Goal: Task Accomplishment & Management: Use online tool/utility

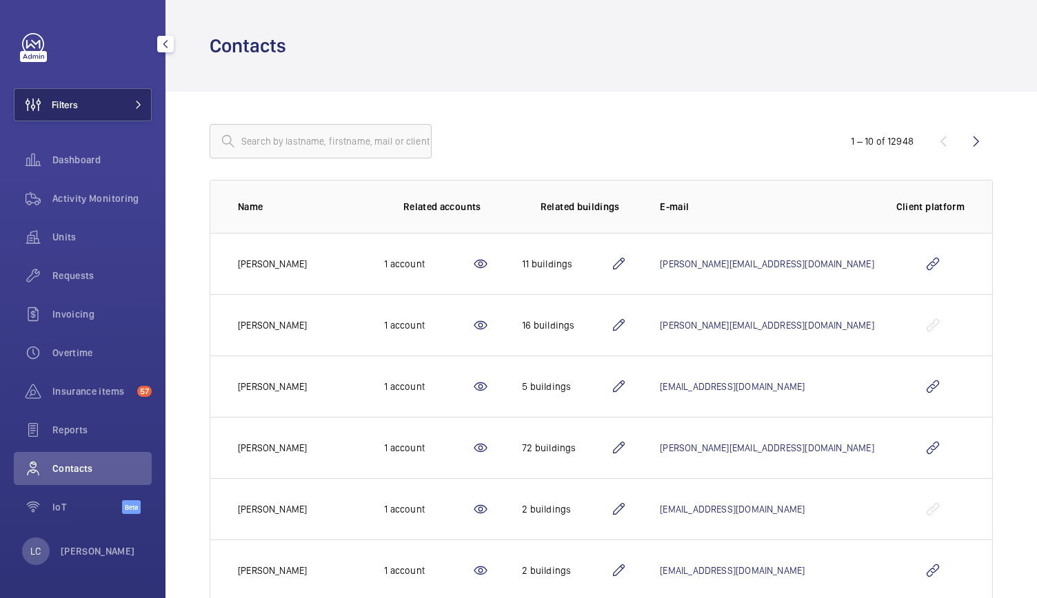
click at [58, 111] on span "Filters" at bounding box center [65, 105] width 26 height 14
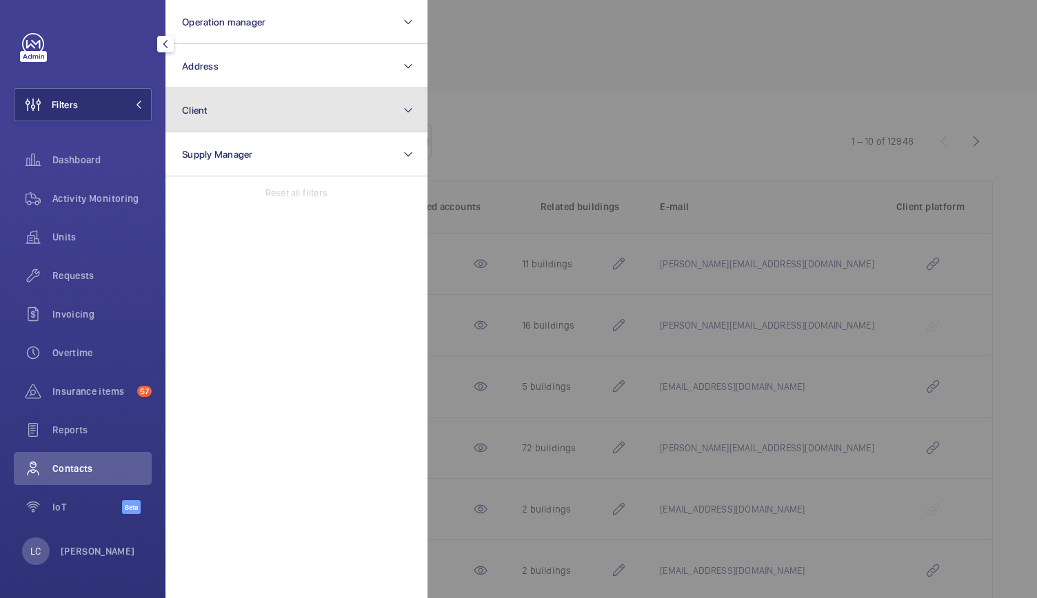
click at [218, 110] on button "Client" at bounding box center [296, 110] width 262 height 44
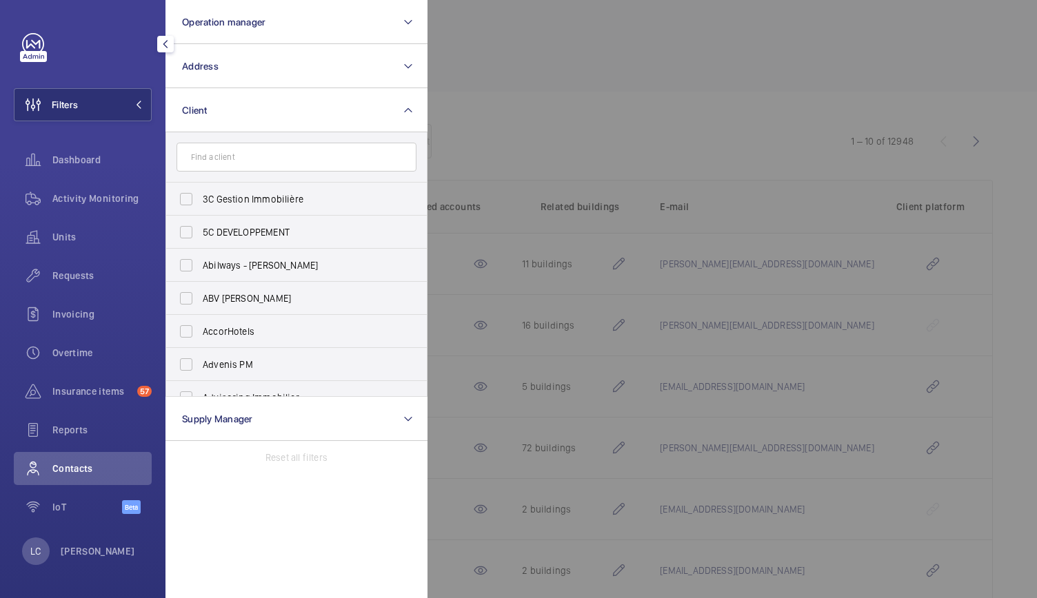
click at [234, 150] on input "text" at bounding box center [296, 157] width 240 height 29
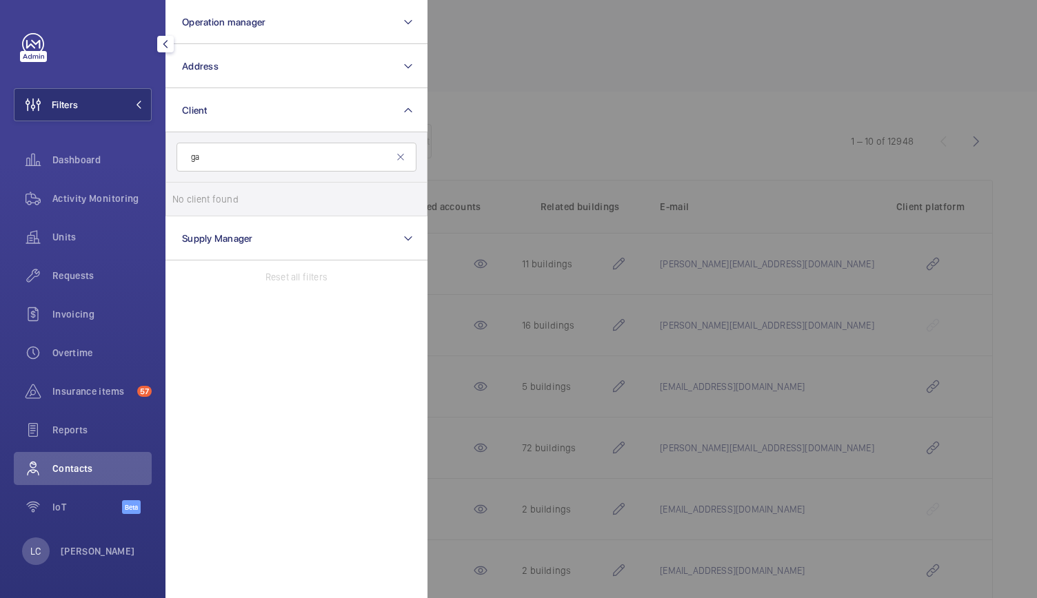
type input "g"
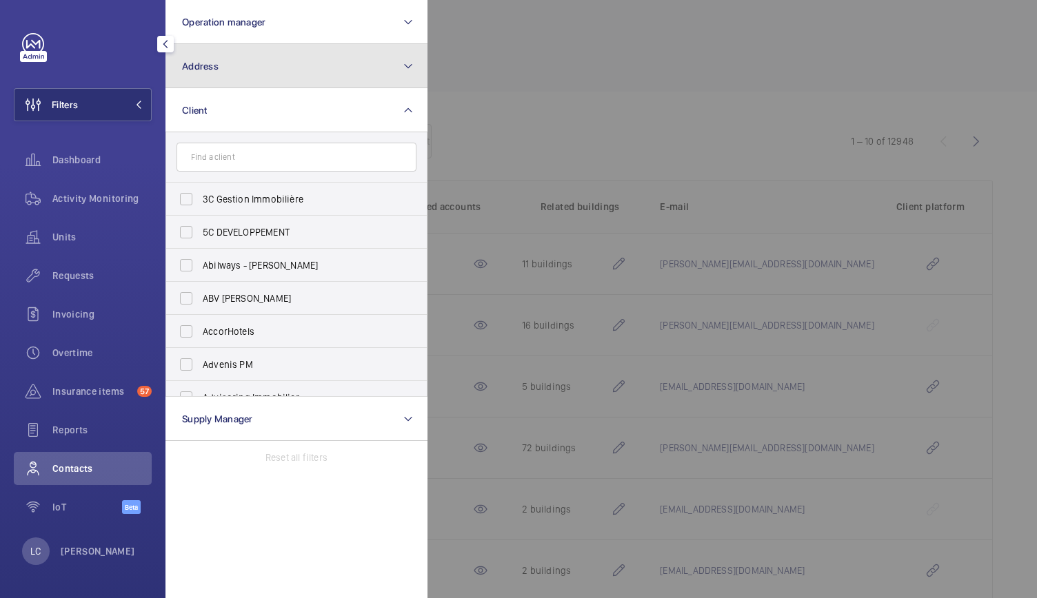
drag, startPoint x: 247, startPoint y: 74, endPoint x: 243, endPoint y: 83, distance: 10.2
click at [248, 74] on button "Address" at bounding box center [296, 66] width 262 height 44
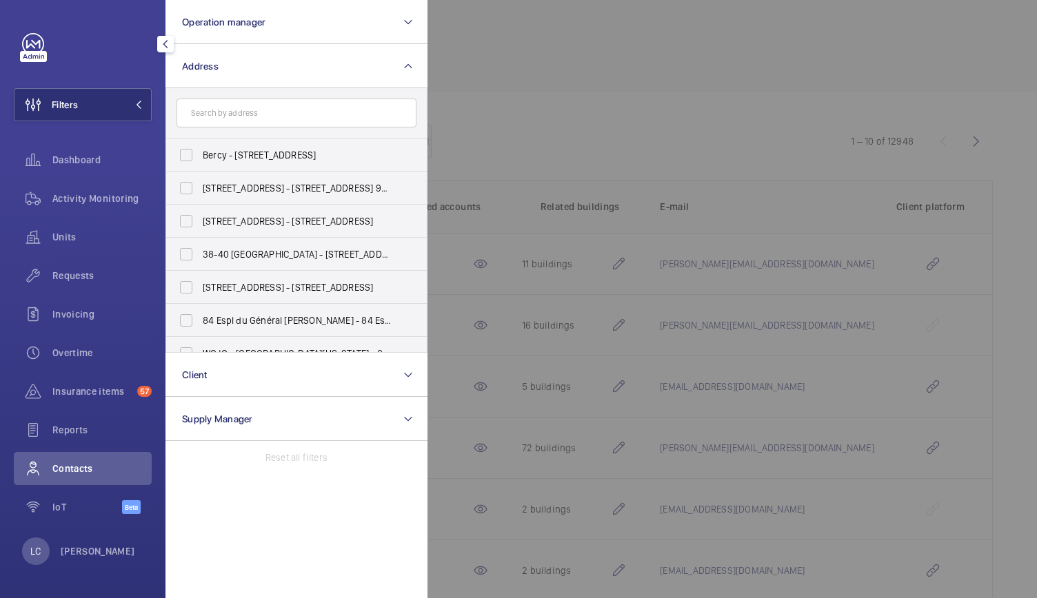
click at [233, 116] on input "text" at bounding box center [296, 113] width 240 height 29
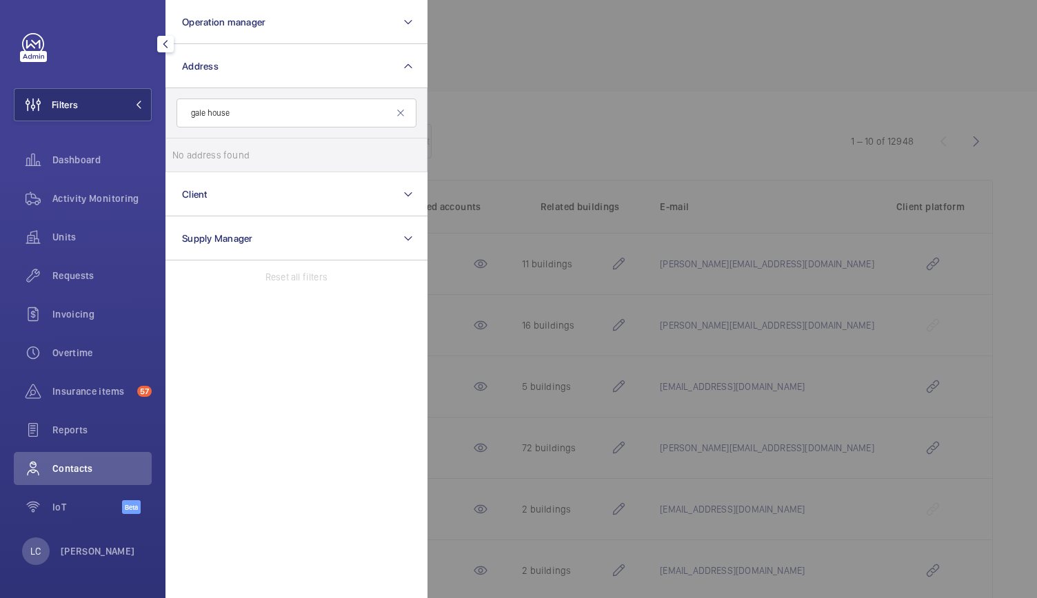
drag, startPoint x: 254, startPoint y: 112, endPoint x: 175, endPoint y: 108, distance: 78.7
click at [175, 108] on form "gale house" at bounding box center [296, 113] width 261 height 50
type input "gale house"
click at [520, 97] on div at bounding box center [945, 299] width 1037 height 598
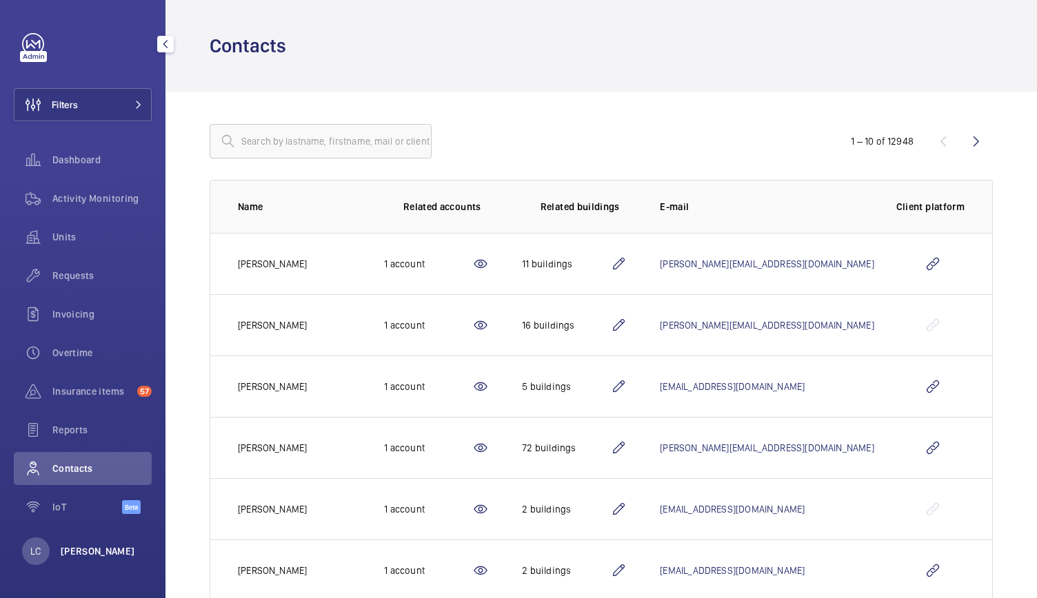
click at [84, 547] on p "[PERSON_NAME]" at bounding box center [98, 551] width 74 height 14
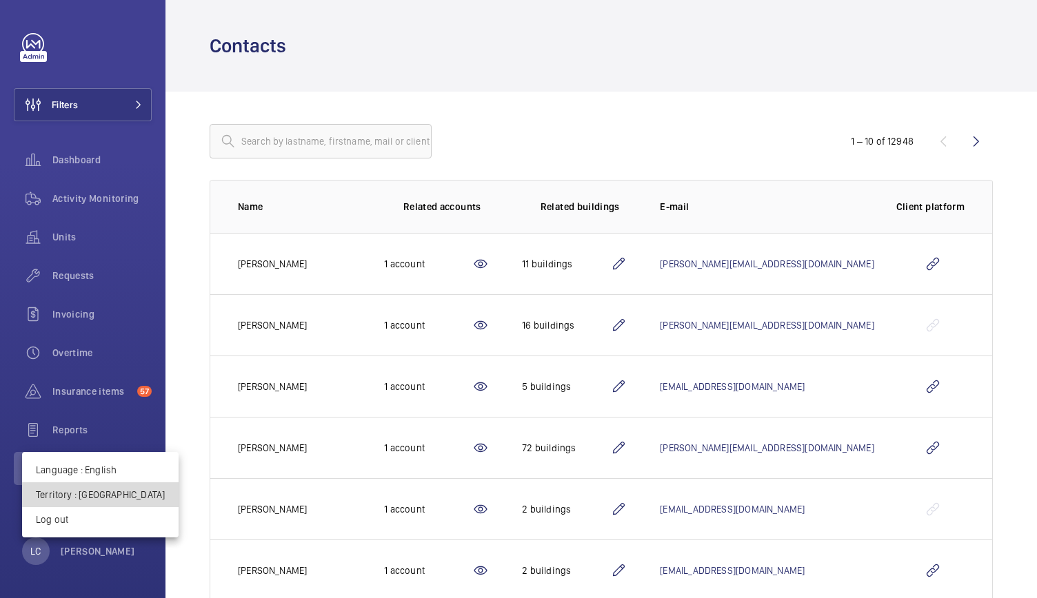
click at [114, 487] on button "Territory : France" at bounding box center [100, 494] width 156 height 25
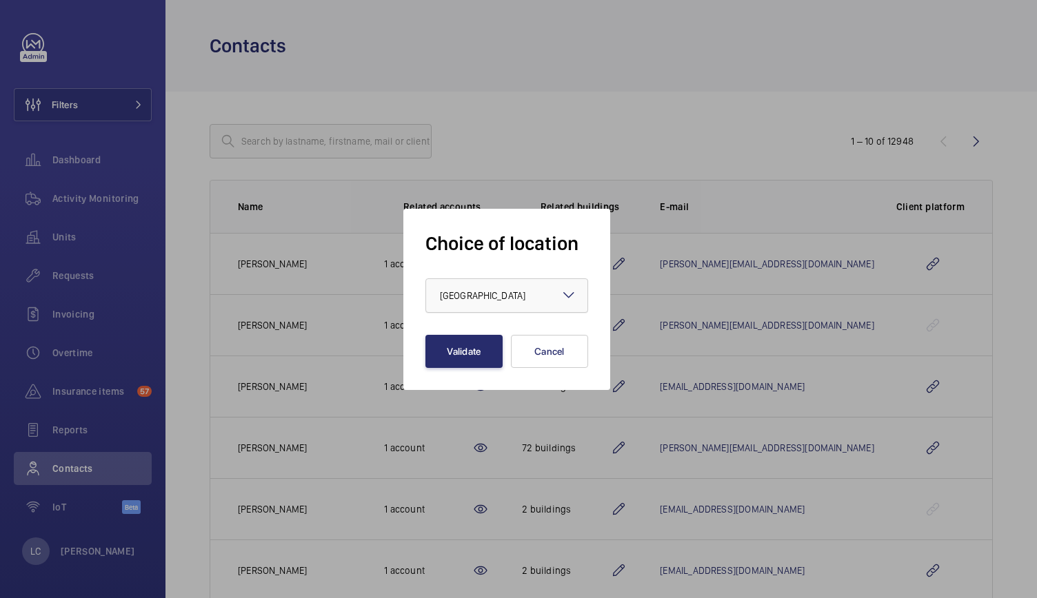
click at [449, 296] on span "[GEOGRAPHIC_DATA]" at bounding box center [482, 295] width 85 height 11
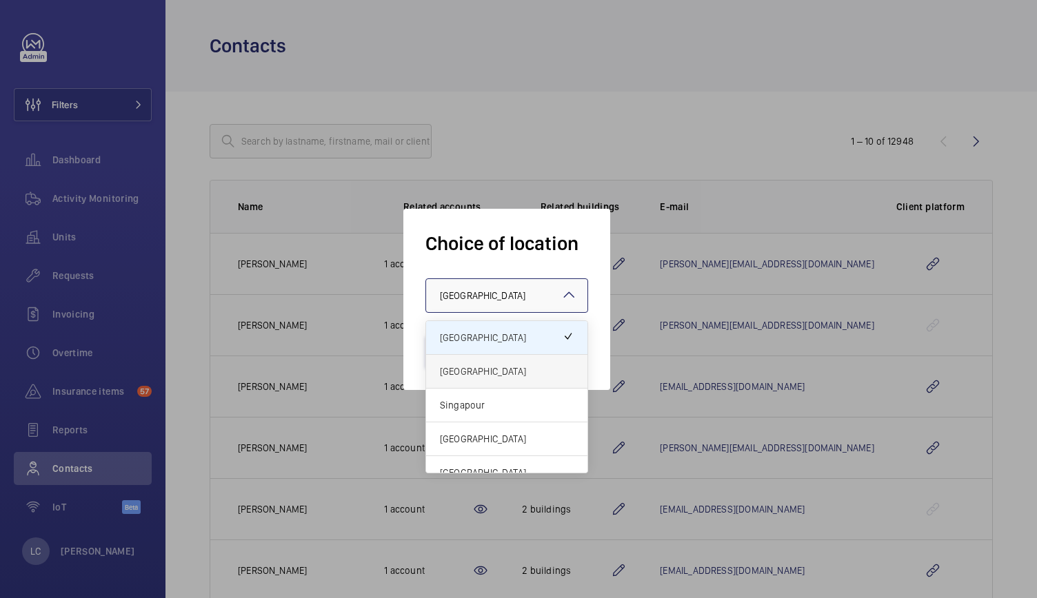
click at [478, 371] on span "United Kingdom" at bounding box center [507, 372] width 134 height 14
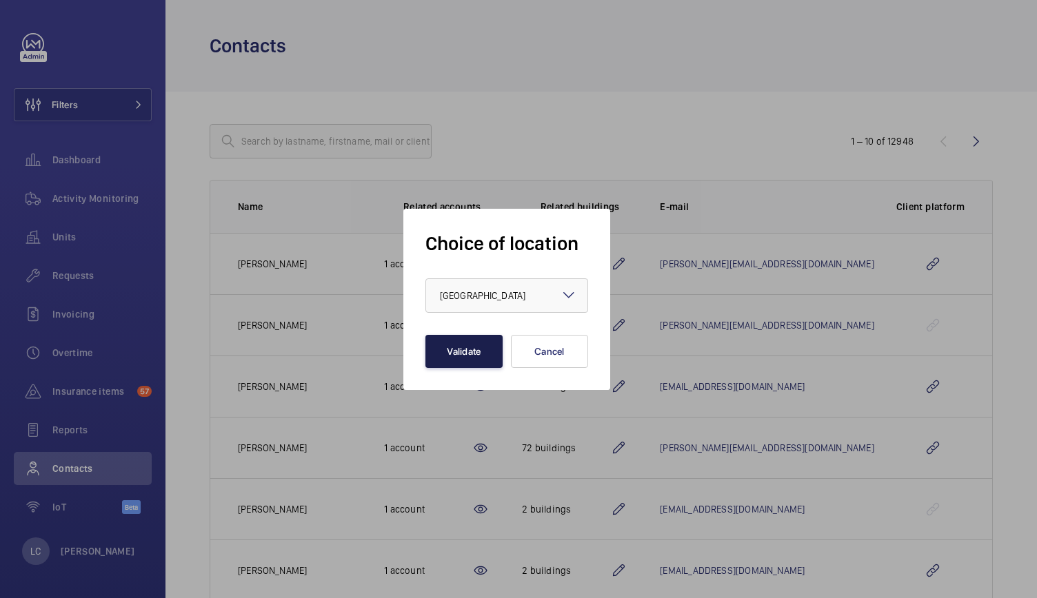
click at [470, 355] on button "Validate" at bounding box center [463, 351] width 77 height 33
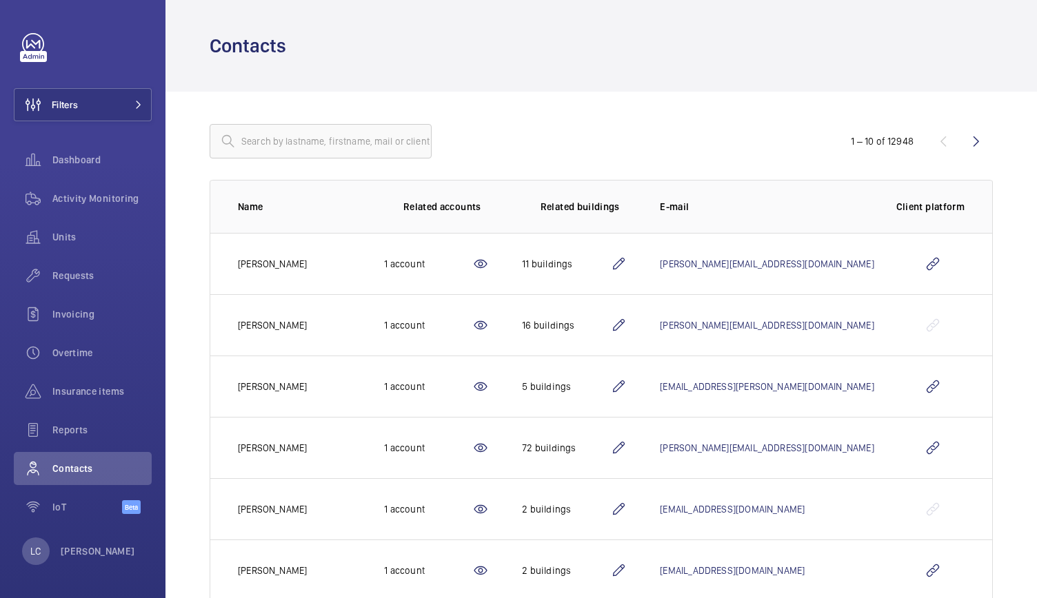
click at [257, 123] on div "1 – 10 of 12948 Name Related accounts Related buildings E-mail Client platform …" at bounding box center [600, 486] width 871 height 788
click at [257, 132] on input "text" at bounding box center [321, 141] width 222 height 34
click at [105, 104] on button "Filters" at bounding box center [83, 104] width 138 height 33
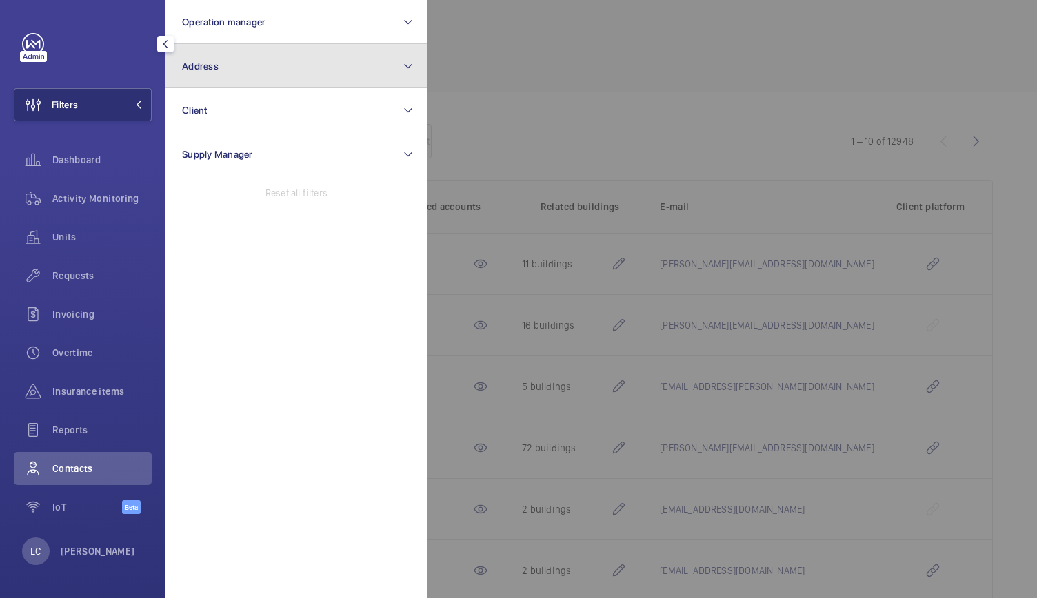
click at [214, 77] on button "Address" at bounding box center [296, 66] width 262 height 44
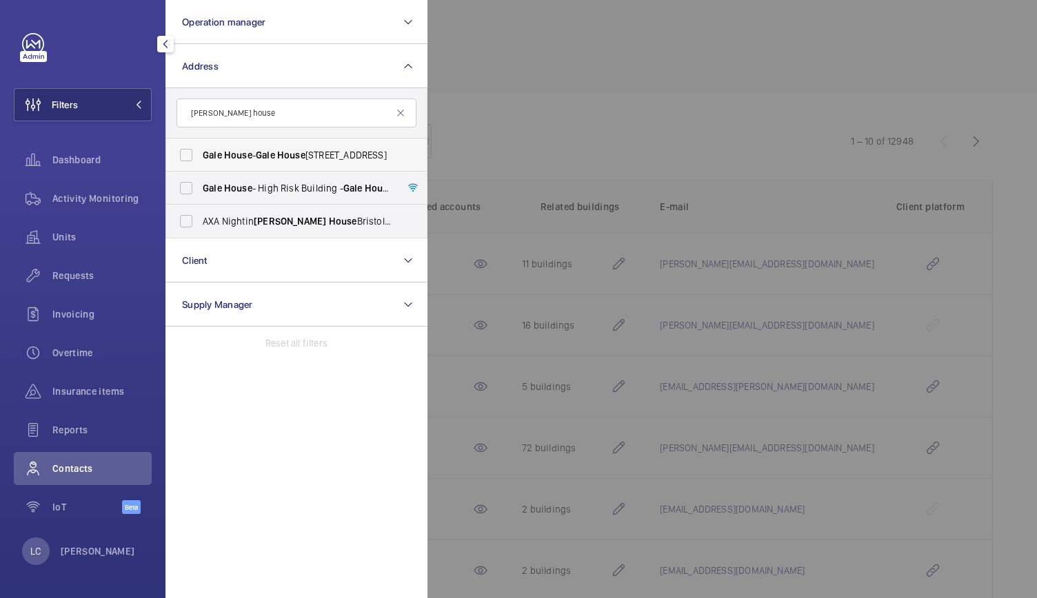
type input "gale house"
click at [289, 157] on span "House" at bounding box center [291, 155] width 28 height 11
click at [200, 157] on input "Gale House - Gale House , LONDON SE3 9LX" at bounding box center [186, 155] width 28 height 28
checkbox input "true"
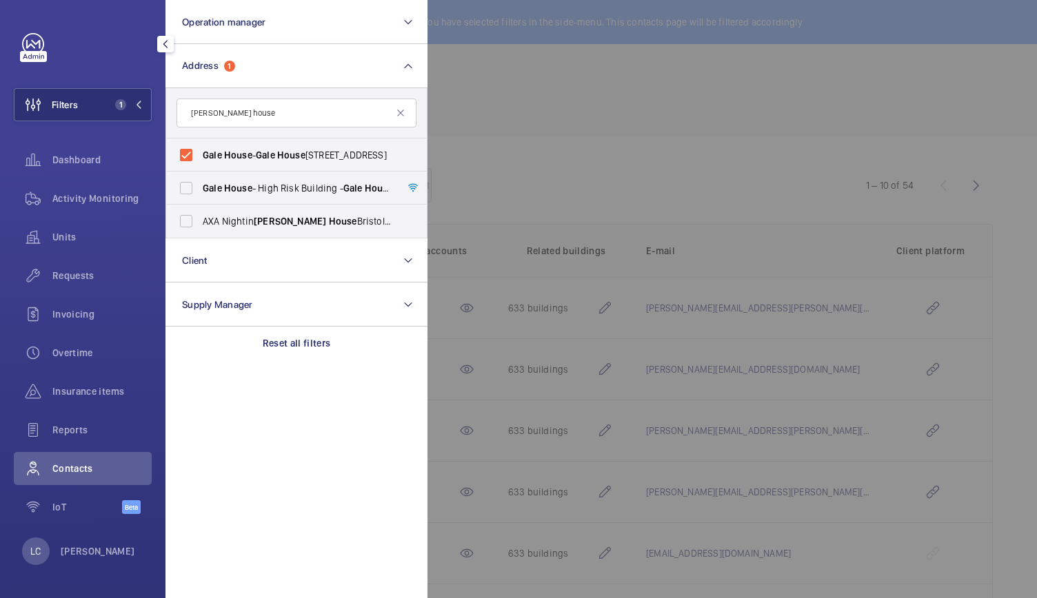
click at [560, 179] on div at bounding box center [945, 299] width 1037 height 598
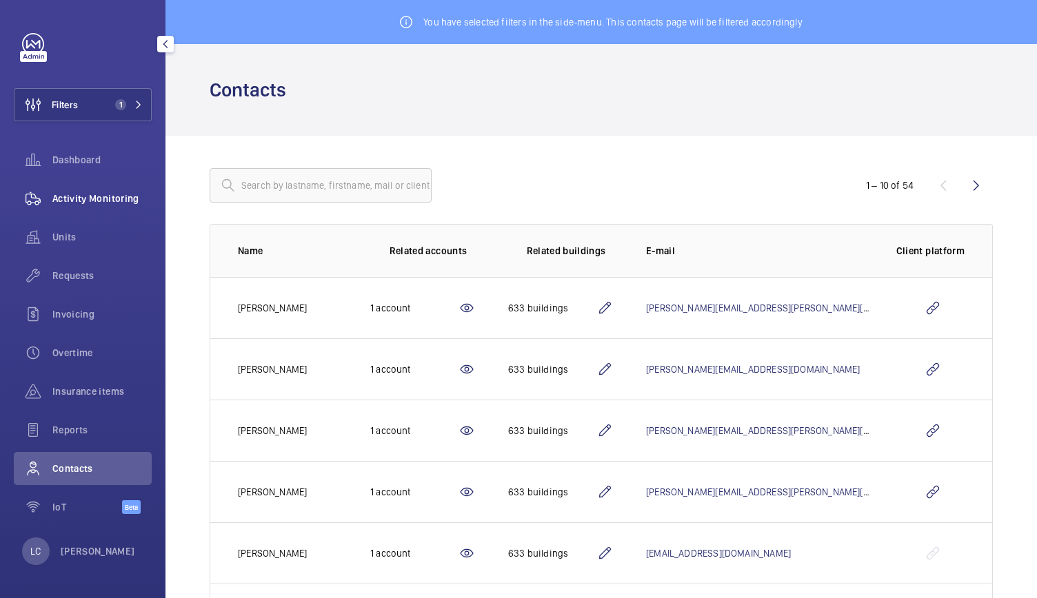
click at [96, 199] on span "Activity Monitoring" at bounding box center [101, 199] width 99 height 14
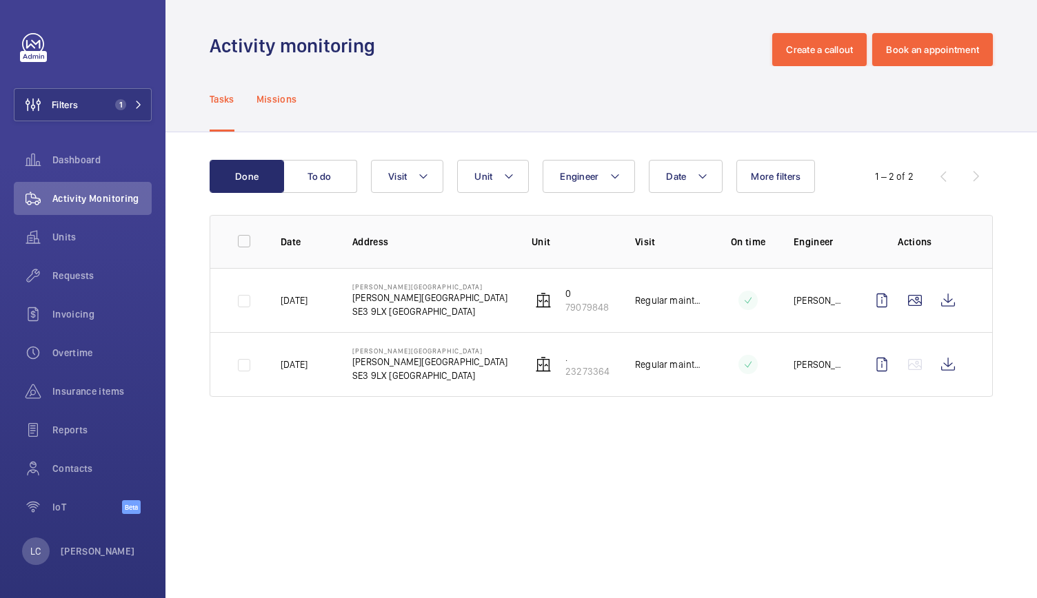
click at [281, 101] on p "Missions" at bounding box center [276, 99] width 41 height 14
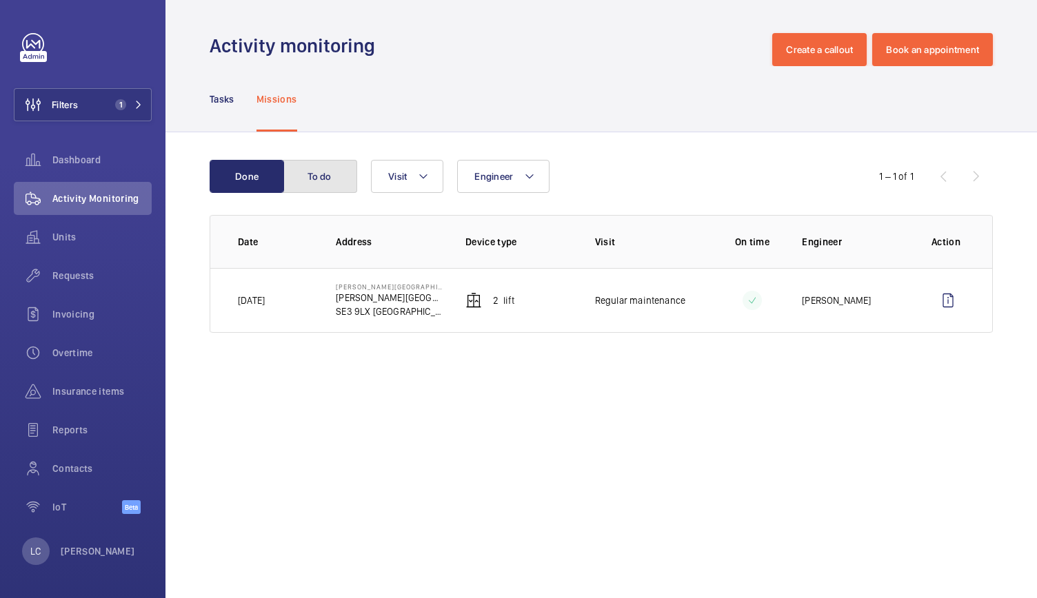
click at [321, 177] on button "To do" at bounding box center [320, 176] width 74 height 33
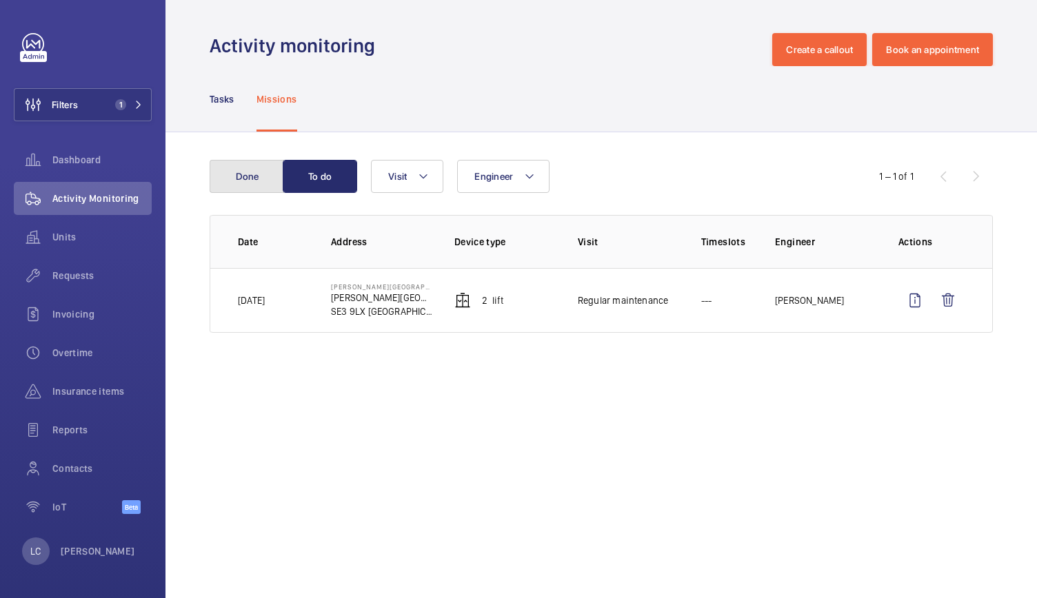
click at [262, 173] on button "Done" at bounding box center [247, 176] width 74 height 33
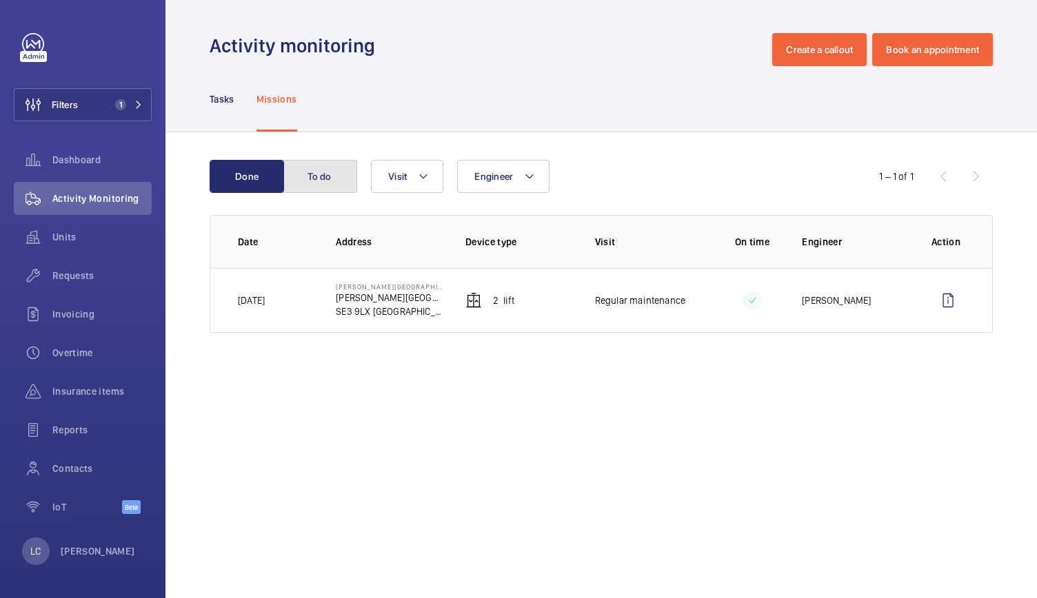
click at [320, 174] on button "To do" at bounding box center [320, 176] width 74 height 33
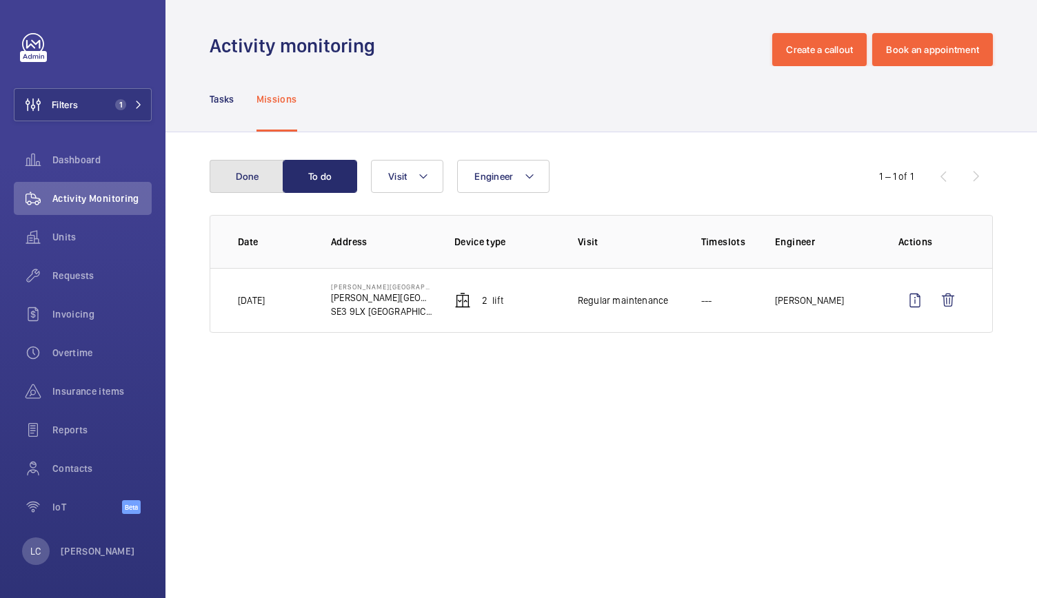
click at [263, 177] on button "Done" at bounding box center [247, 176] width 74 height 33
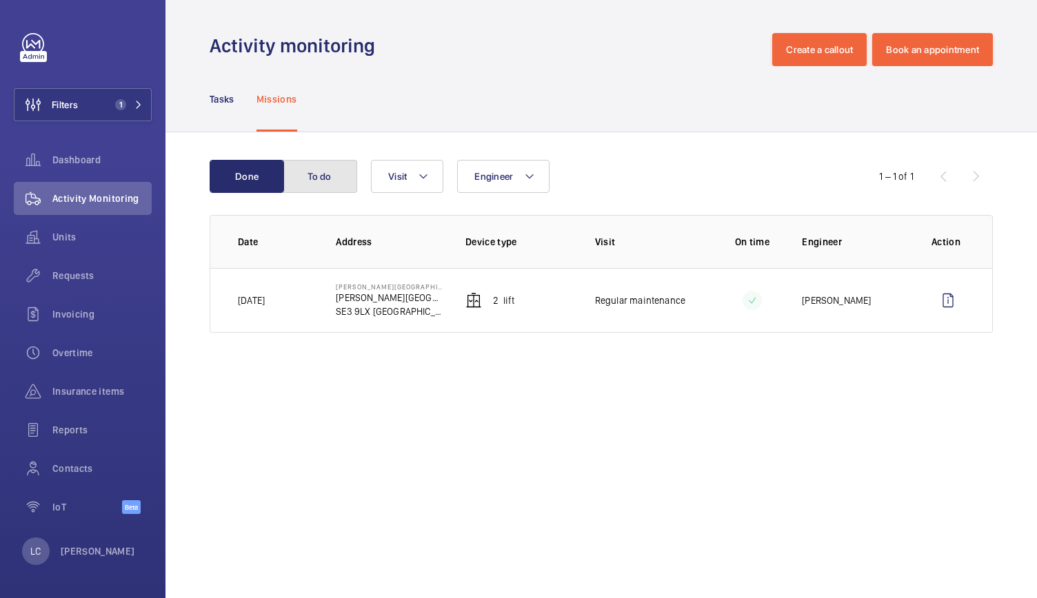
click at [311, 181] on button "To do" at bounding box center [320, 176] width 74 height 33
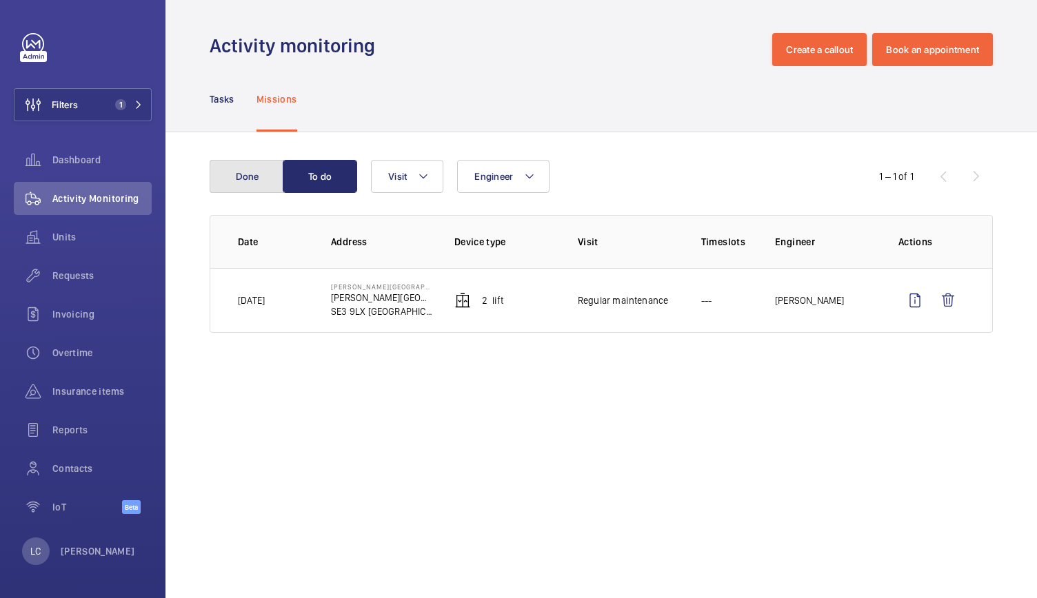
click at [240, 183] on button "Done" at bounding box center [247, 176] width 74 height 33
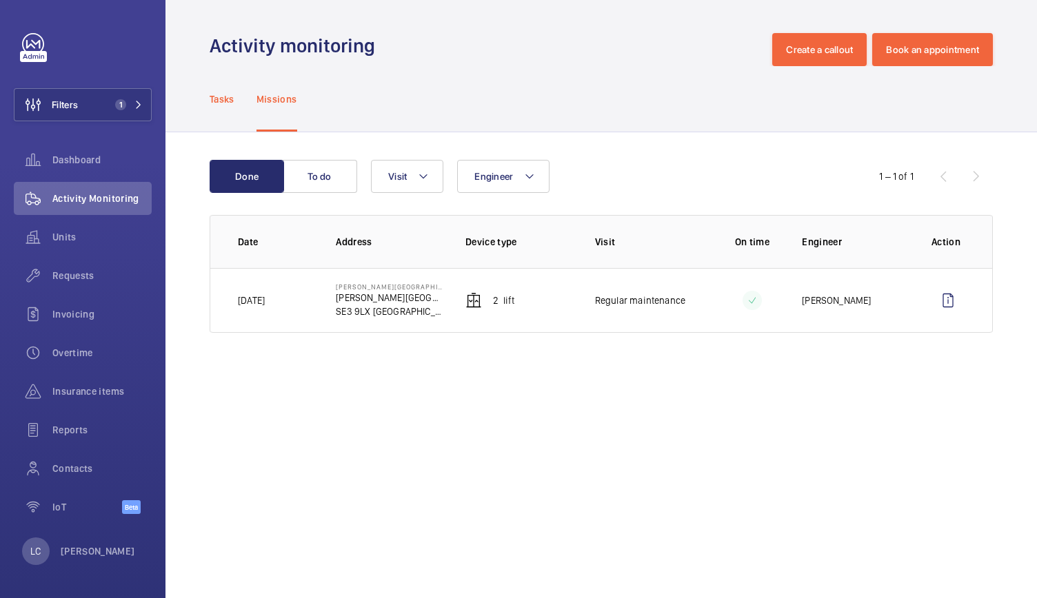
click at [229, 100] on p "Tasks" at bounding box center [222, 99] width 25 height 14
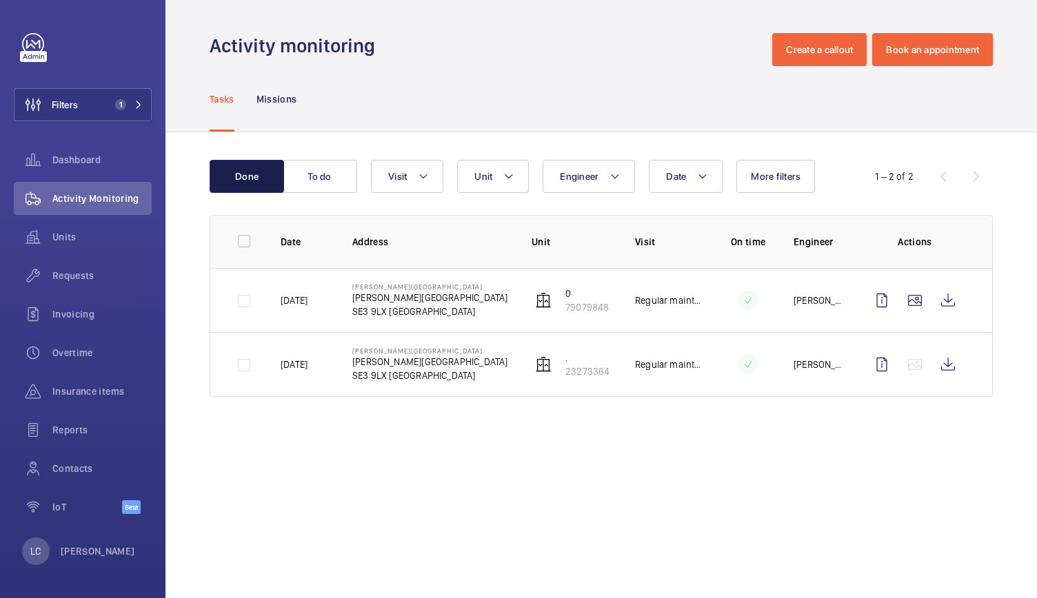
click at [243, 188] on button "Done" at bounding box center [247, 176] width 74 height 33
click at [316, 173] on button "To do" at bounding box center [320, 176] width 74 height 33
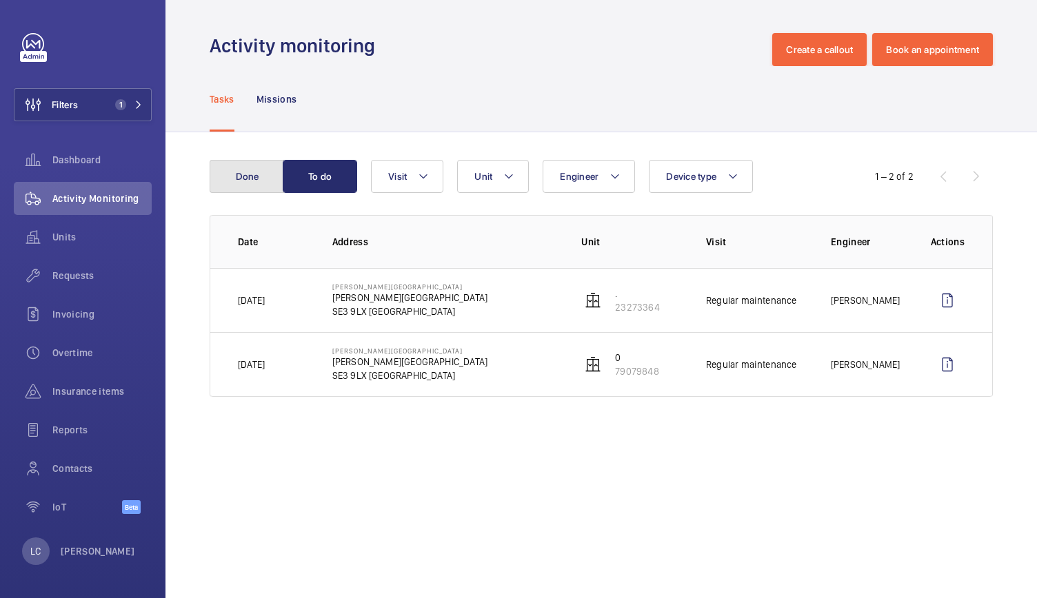
click at [249, 179] on button "Done" at bounding box center [247, 176] width 74 height 33
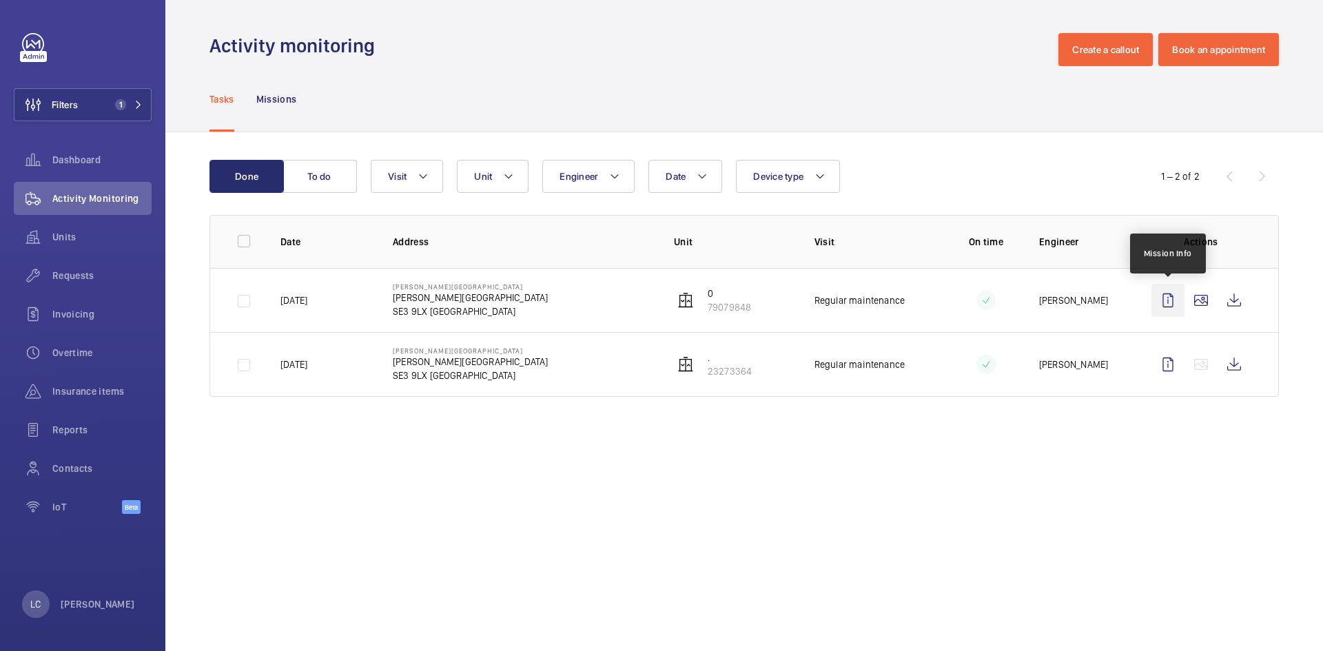
click at [1036, 302] on wm-front-icon-button at bounding box center [1168, 300] width 33 height 33
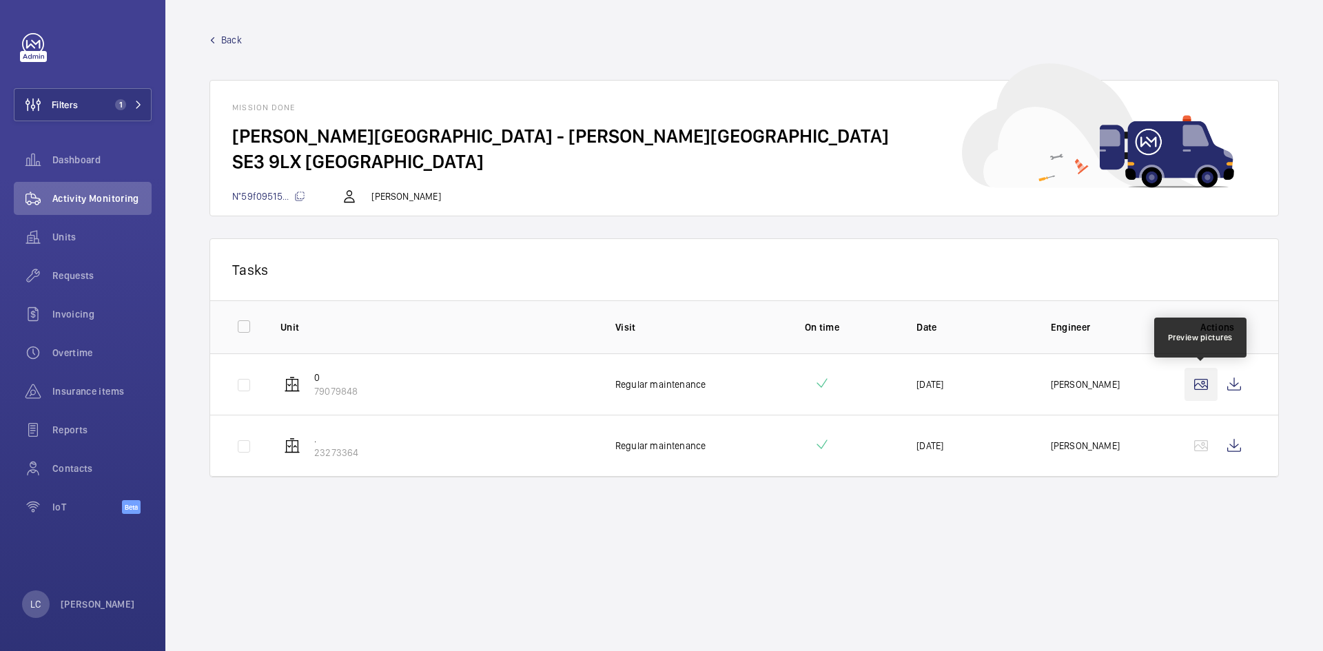
click at [1036, 383] on wm-front-icon-button at bounding box center [1201, 384] width 33 height 33
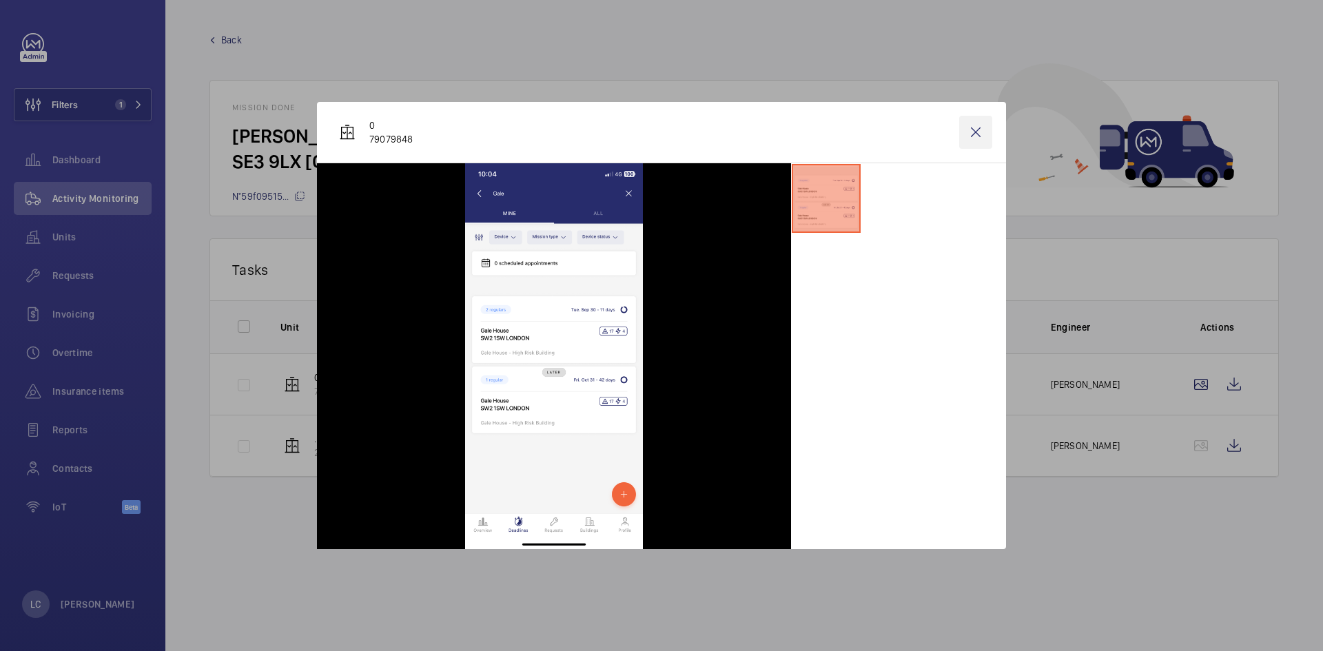
click at [970, 134] on wm-front-icon-button at bounding box center [975, 132] width 33 height 33
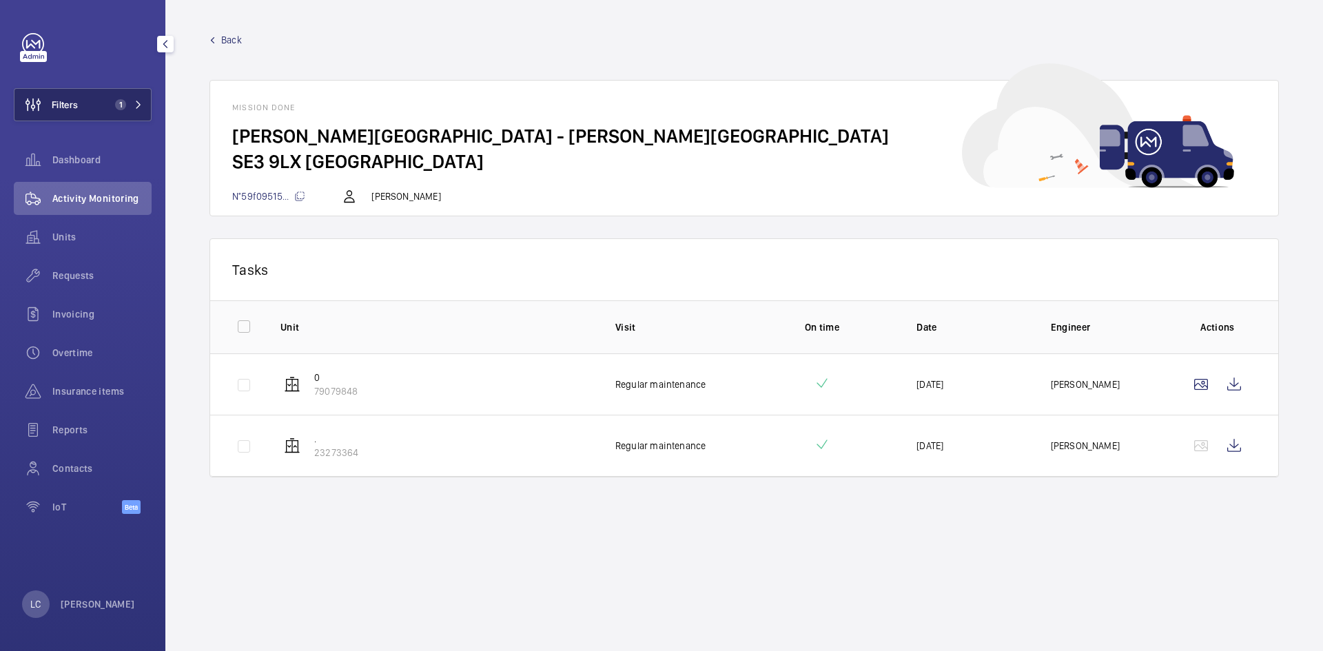
click at [80, 111] on button "Filters 1" at bounding box center [83, 104] width 138 height 33
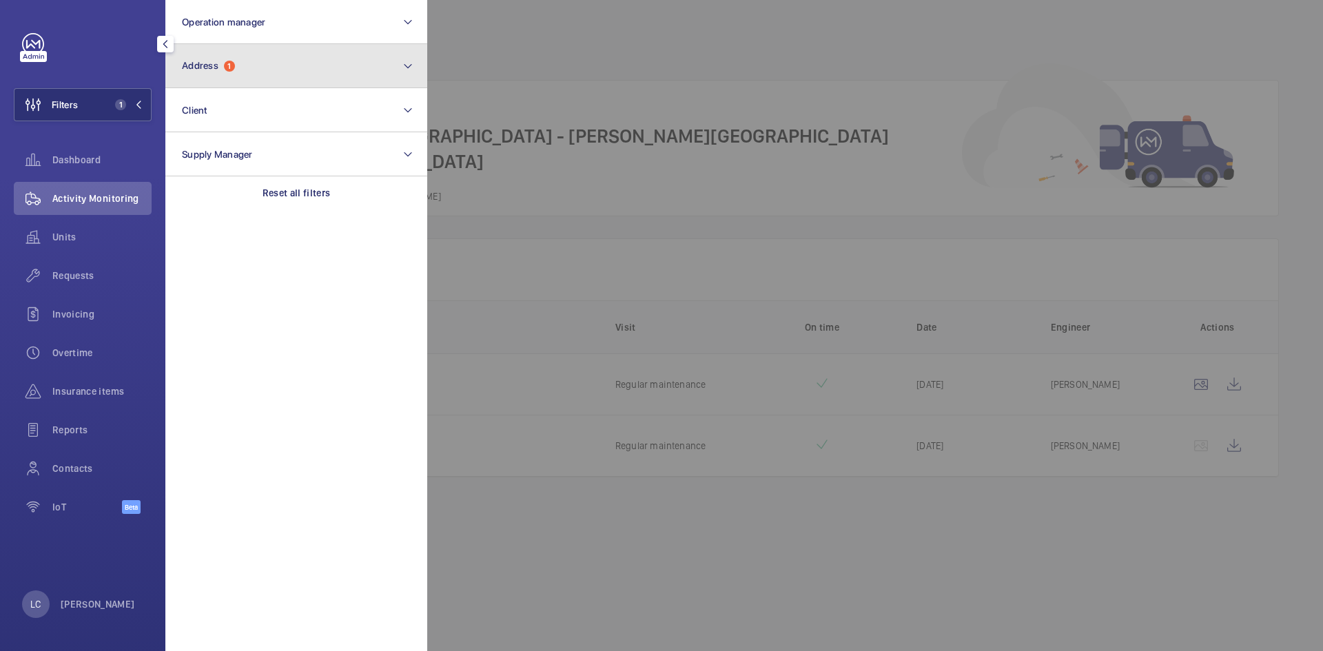
click at [205, 70] on span "Address" at bounding box center [200, 65] width 37 height 11
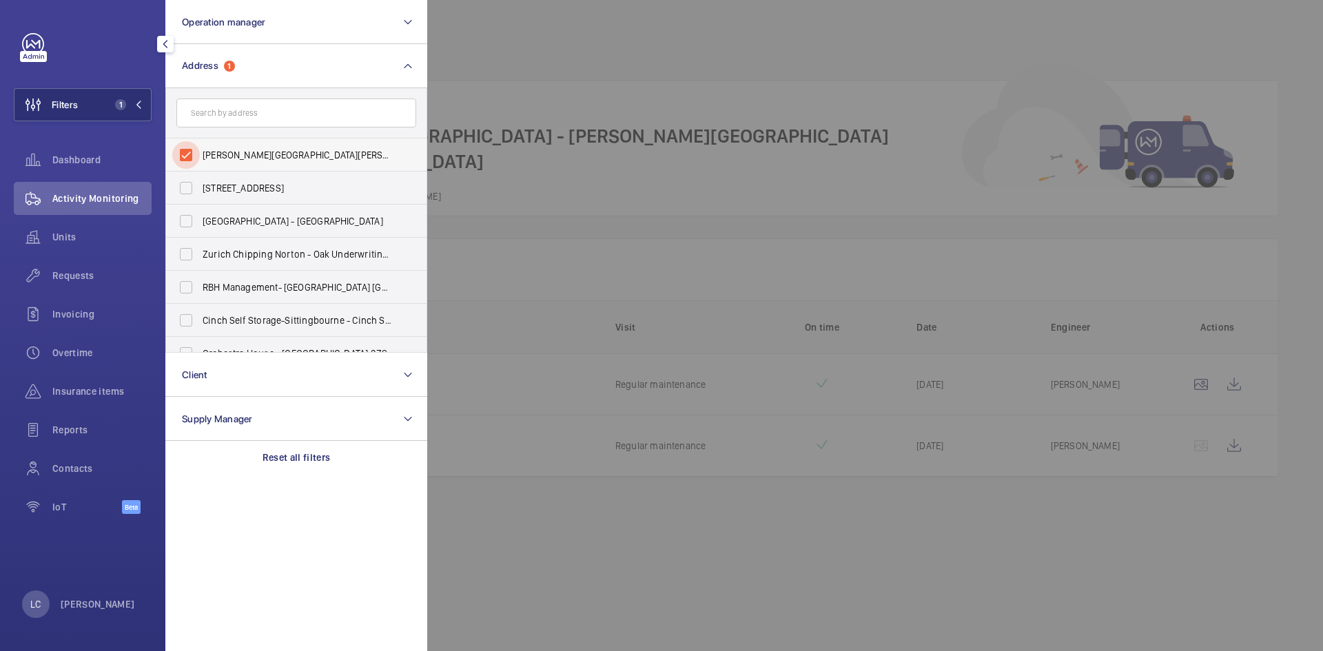
click at [182, 152] on input "Gale House - Gale House, LONDON SE3 9LX" at bounding box center [186, 155] width 28 height 28
checkbox input "false"
click at [206, 122] on input "text" at bounding box center [296, 113] width 240 height 29
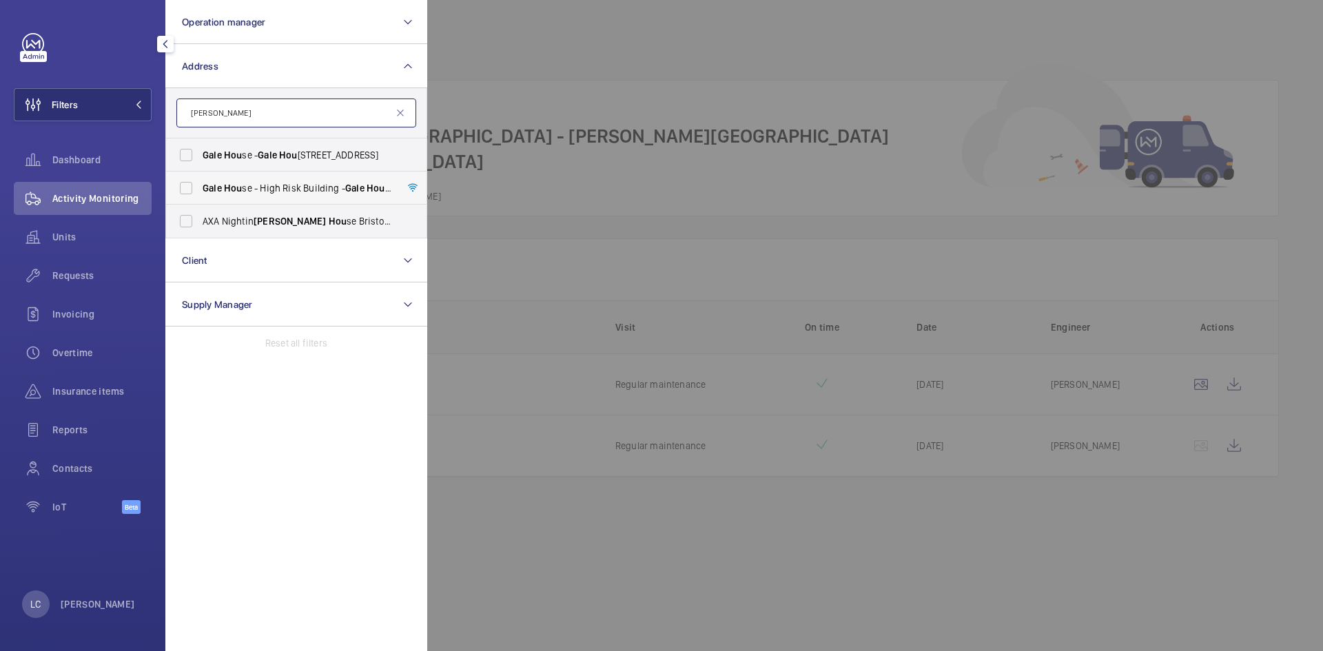
type input "gale hou"
click at [267, 192] on span "Gale Hou se - High Risk Building - Gale Hou se, LONDON SW2 1SW" at bounding box center [298, 188] width 190 height 14
click at [200, 192] on input "Gale Hou se - High Risk Building - Gale Hou se, LONDON SW2 1SW" at bounding box center [186, 188] width 28 height 28
checkbox input "true"
click at [536, 174] on div at bounding box center [1088, 325] width 1323 height 651
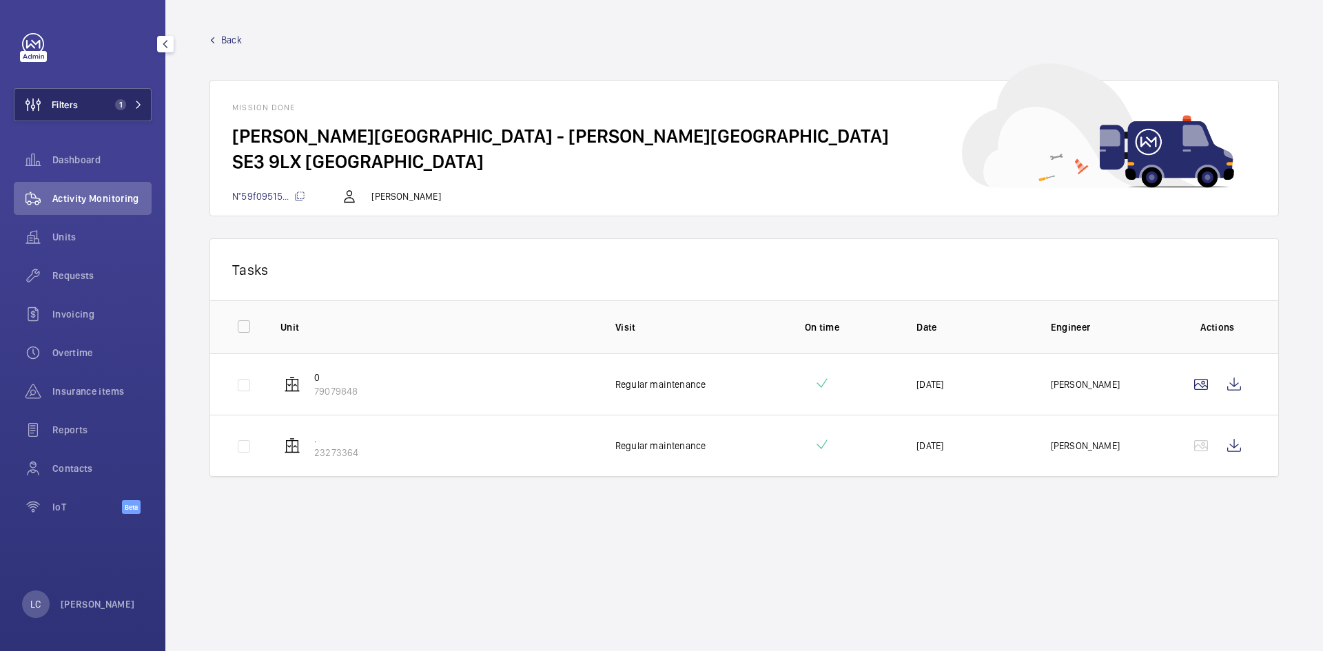
click at [124, 97] on button "Filters 1" at bounding box center [83, 104] width 138 height 33
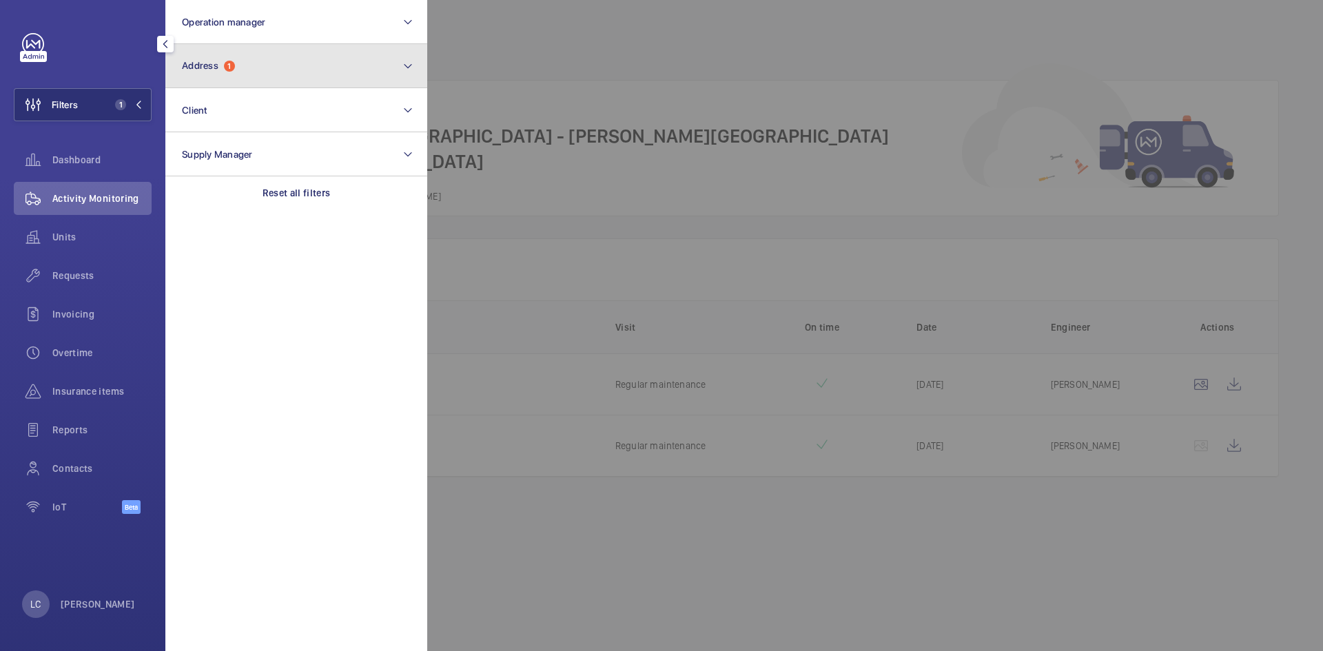
click at [262, 70] on button "Address 1" at bounding box center [296, 66] width 262 height 44
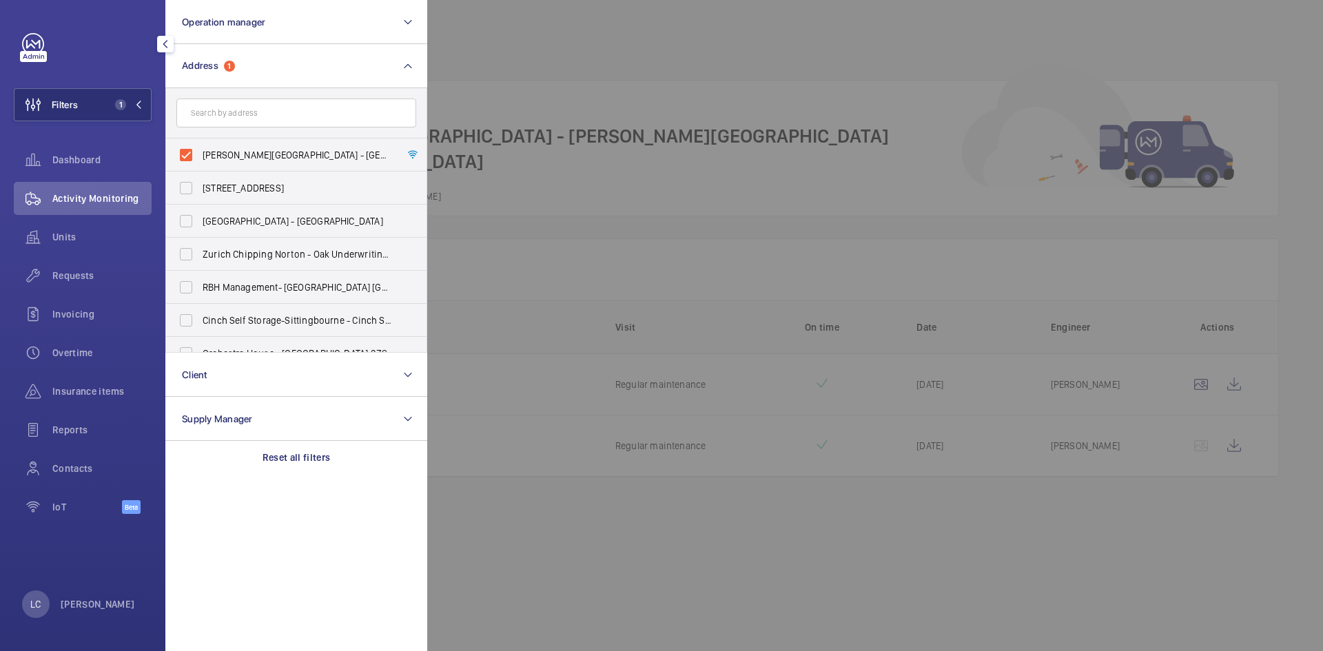
click at [509, 94] on div at bounding box center [1088, 325] width 1323 height 651
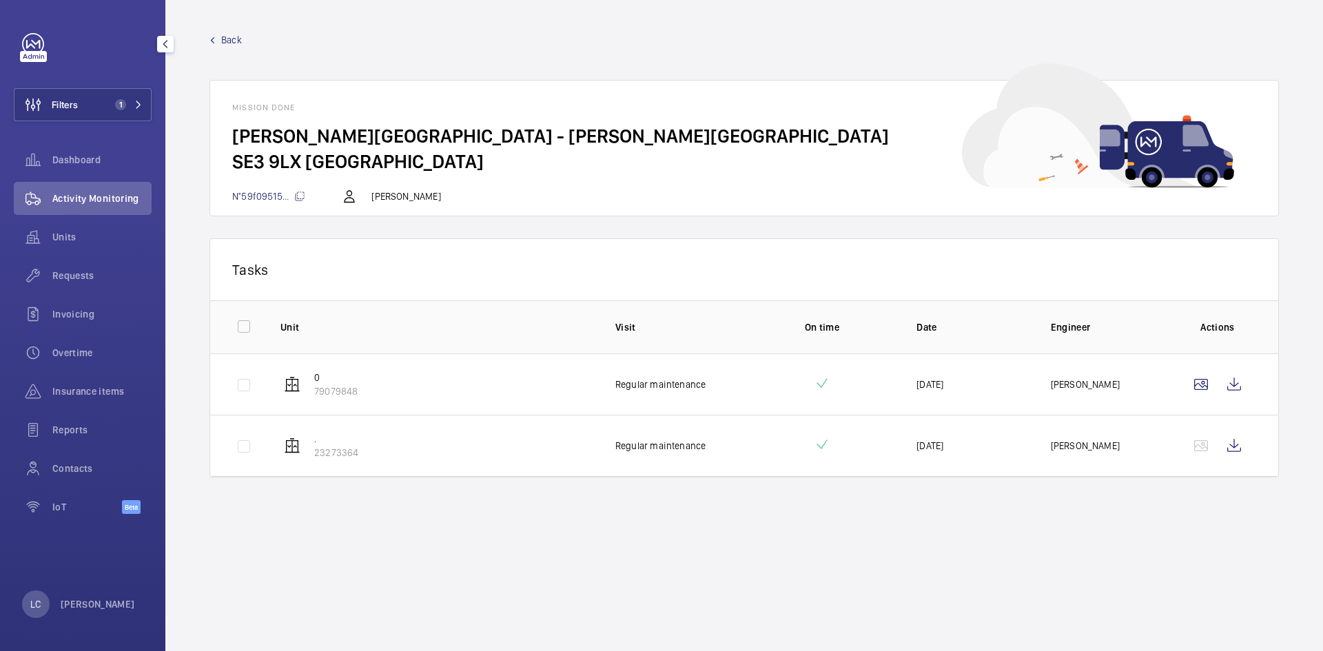
click at [106, 188] on div "Activity Monitoring" at bounding box center [83, 198] width 138 height 33
click at [105, 195] on span "Activity Monitoring" at bounding box center [101, 199] width 99 height 14
click at [114, 598] on wm-front-avatar "LC Ling Chong" at bounding box center [82, 605] width 121 height 28
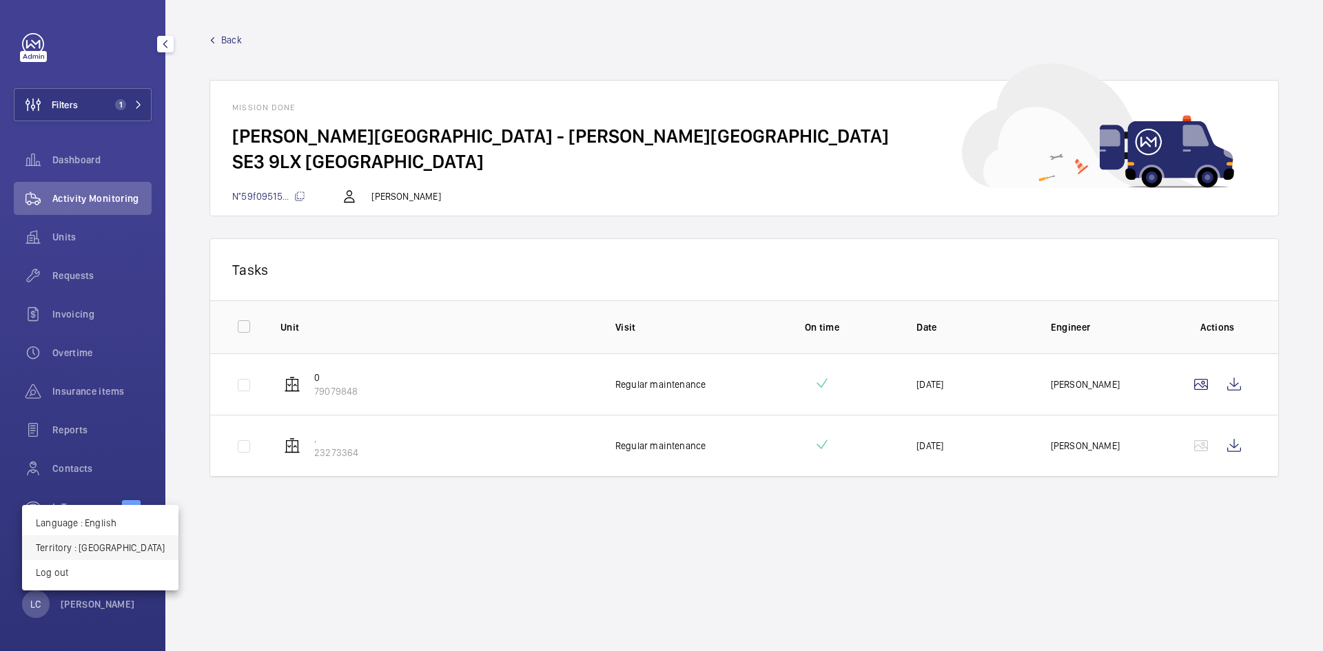
click at [123, 551] on p "Territory : United Kingdom" at bounding box center [100, 548] width 129 height 14
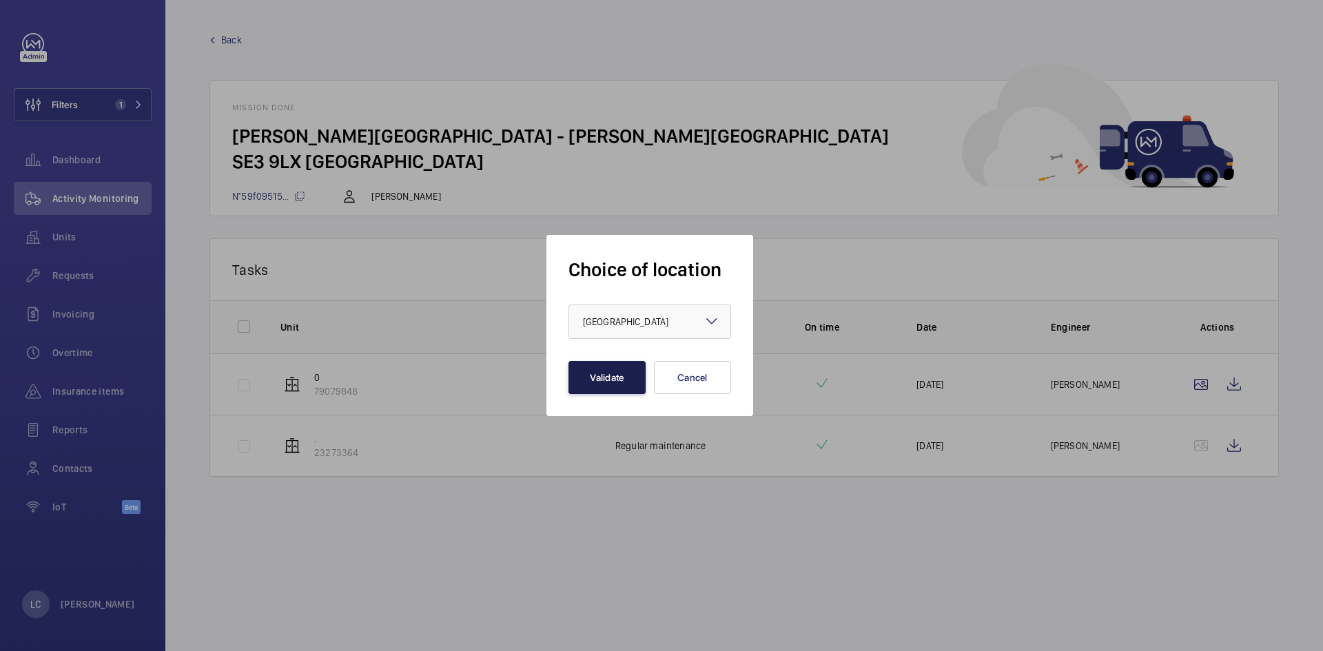
click at [609, 378] on button "Validate" at bounding box center [607, 377] width 77 height 33
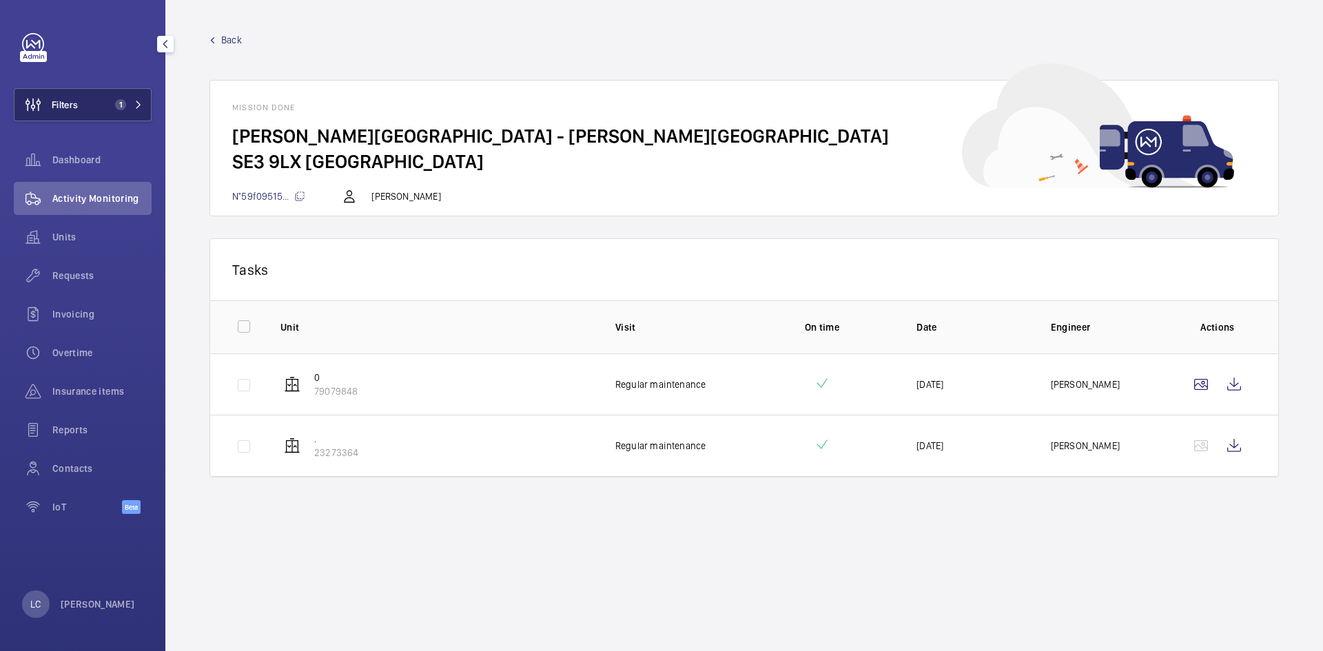
click at [103, 109] on button "Filters 1" at bounding box center [83, 104] width 138 height 33
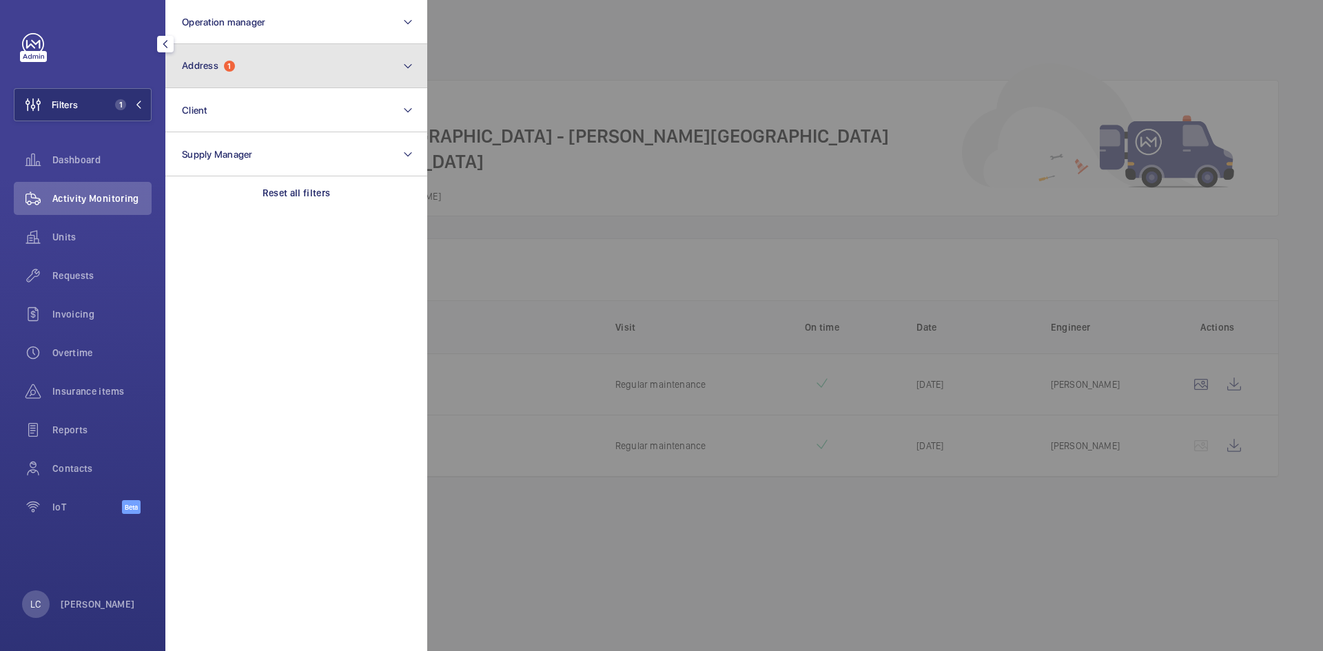
click at [227, 70] on span "1" at bounding box center [229, 66] width 11 height 11
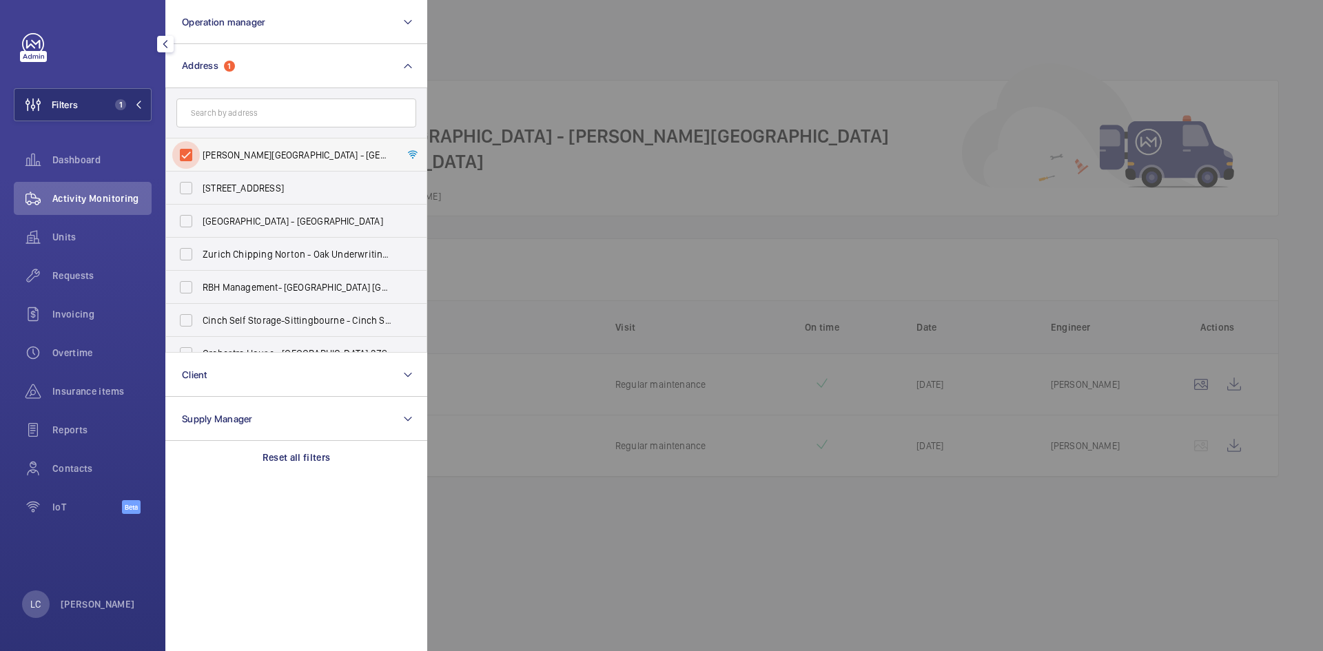
click at [184, 157] on input "Gale House - High Risk Building - Gale House, LONDON SW2 1SW" at bounding box center [186, 155] width 28 height 28
click at [187, 153] on input "Gale House - High Risk Building - Gale House, LONDON SW2 1SW" at bounding box center [186, 155] width 28 height 28
checkbox input "true"
click at [568, 141] on div at bounding box center [1088, 325] width 1323 height 651
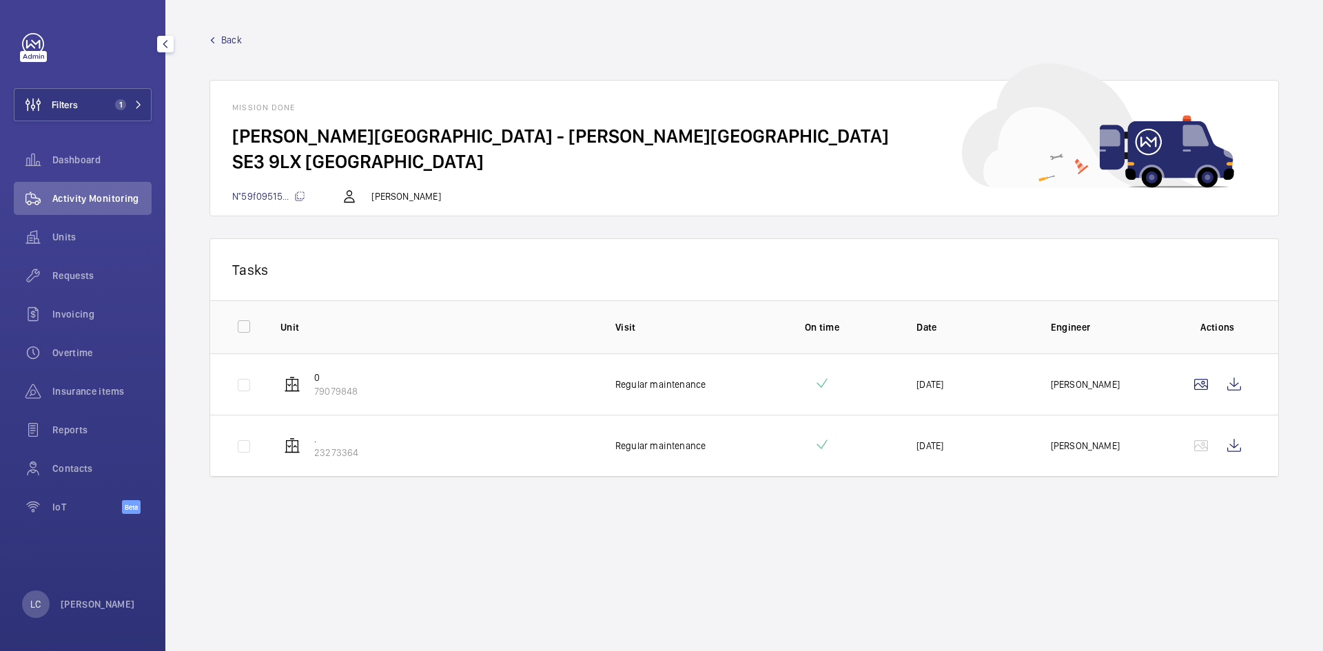
click at [92, 207] on div "Activity Monitoring" at bounding box center [83, 198] width 138 height 33
click at [216, 37] on link "Back" at bounding box center [745, 40] width 1070 height 14
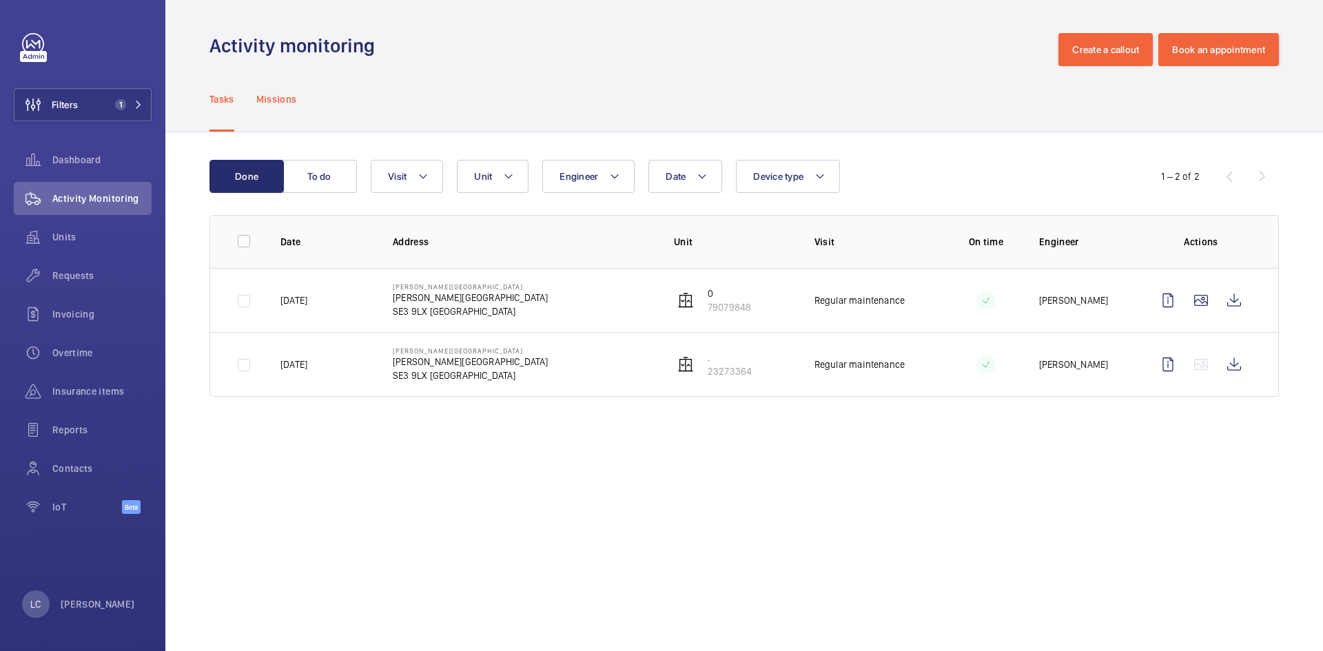
click at [287, 123] on div "Missions" at bounding box center [276, 98] width 41 height 65
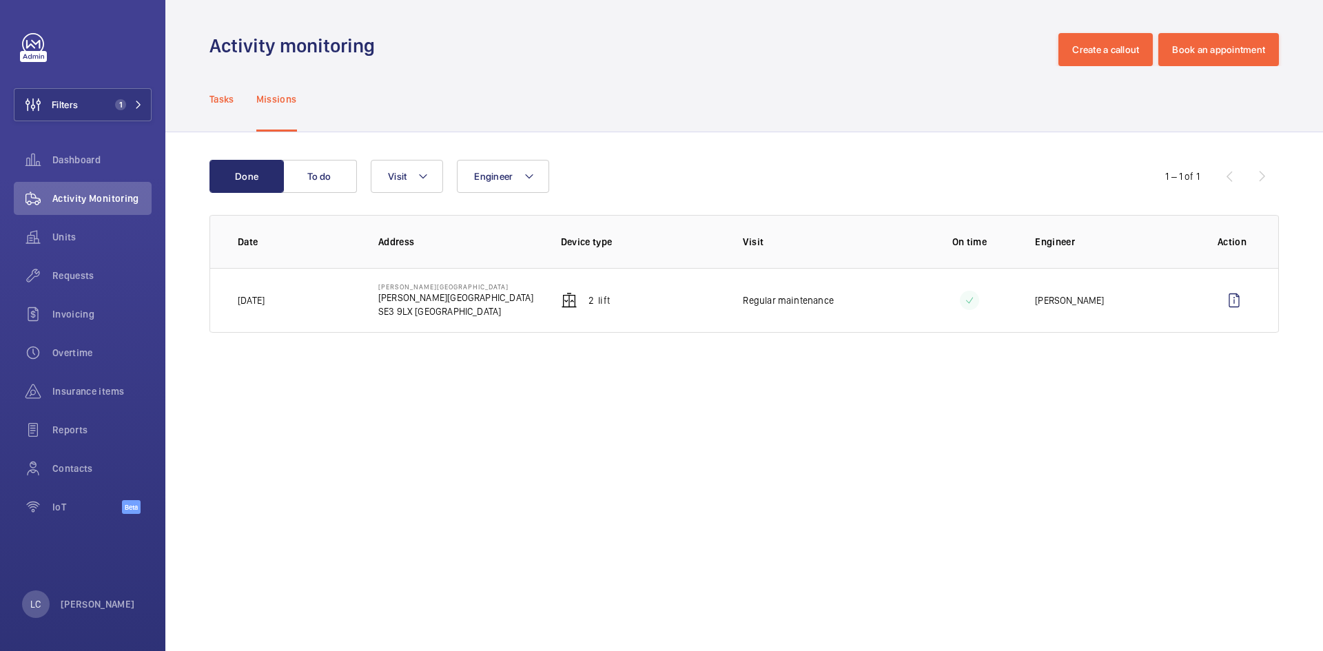
click at [221, 106] on div "Tasks" at bounding box center [222, 98] width 25 height 65
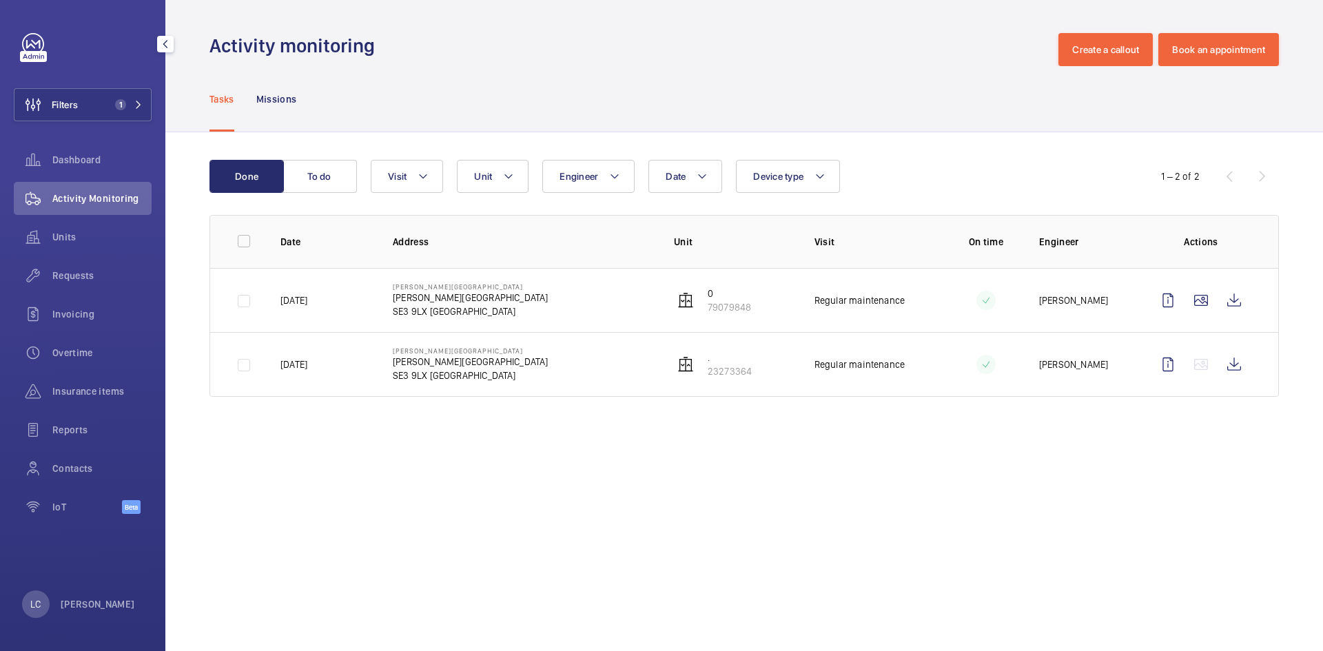
click at [92, 200] on span "Activity Monitoring" at bounding box center [101, 199] width 99 height 14
click at [141, 104] on mat-icon at bounding box center [138, 105] width 8 height 8
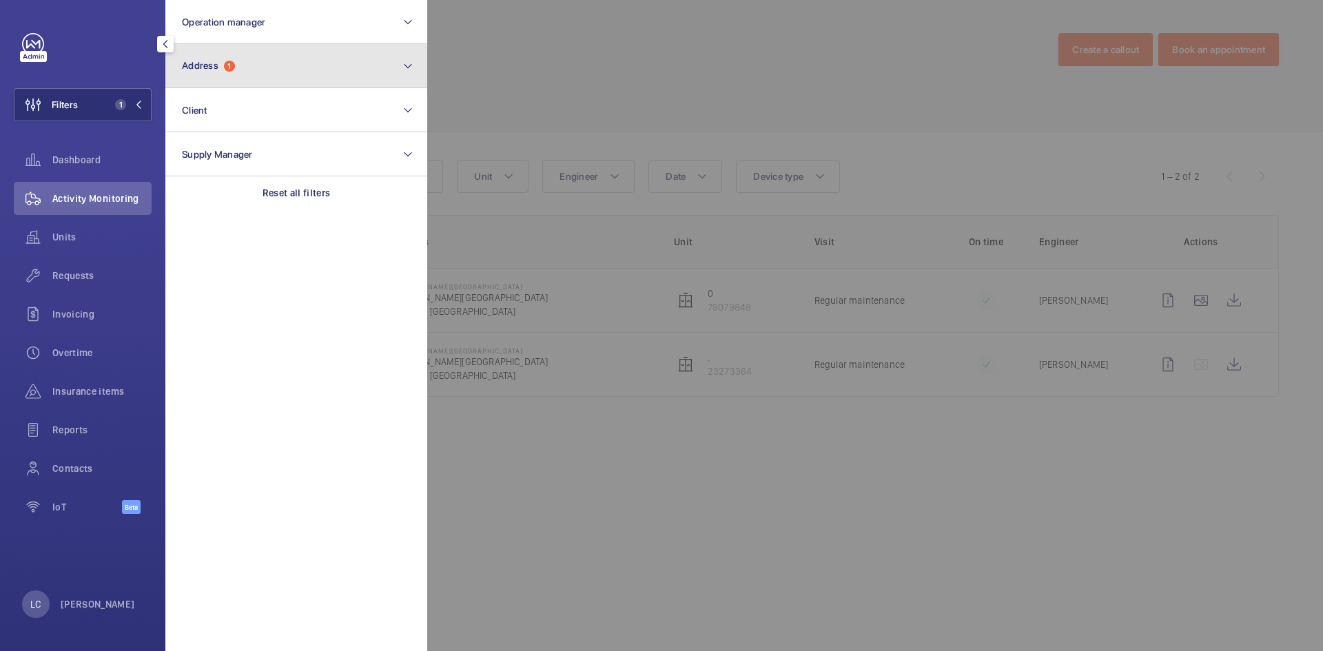
click at [225, 78] on button "Address 1" at bounding box center [296, 66] width 262 height 44
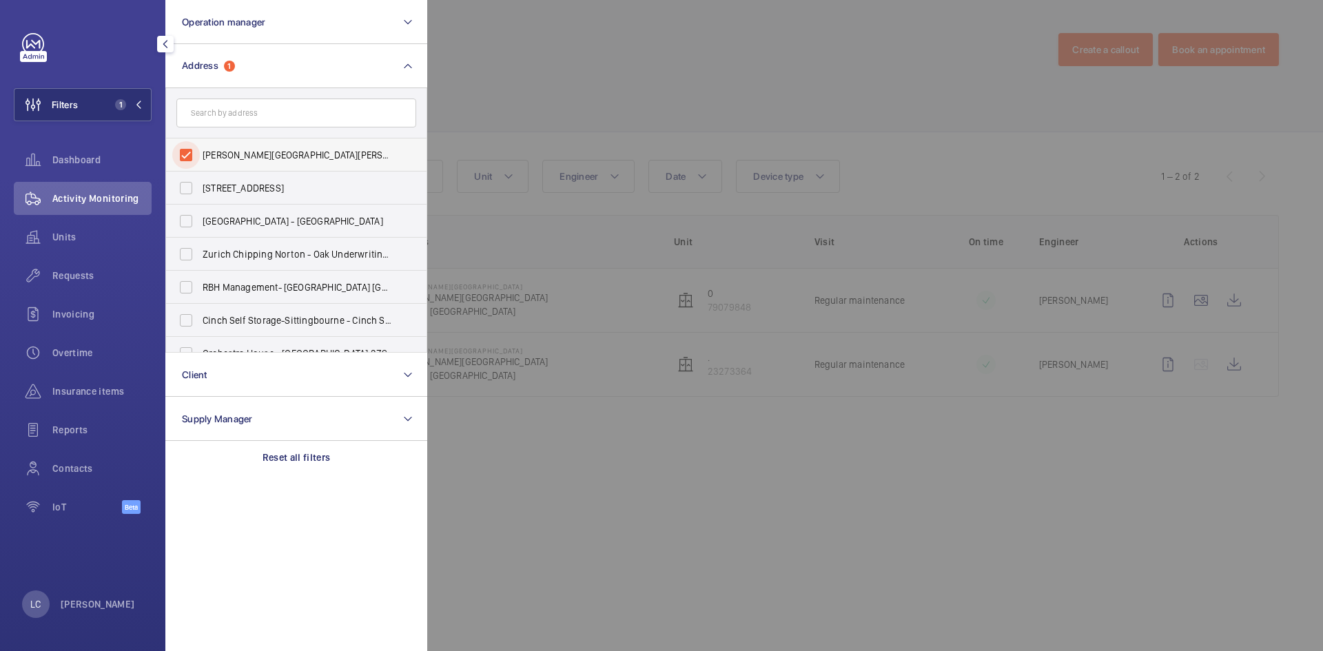
click at [185, 161] on input "Gale House - Gale House, LONDON SE3 9LX" at bounding box center [186, 155] width 28 height 28
checkbox input "false"
click at [222, 119] on input "text" at bounding box center [296, 113] width 240 height 29
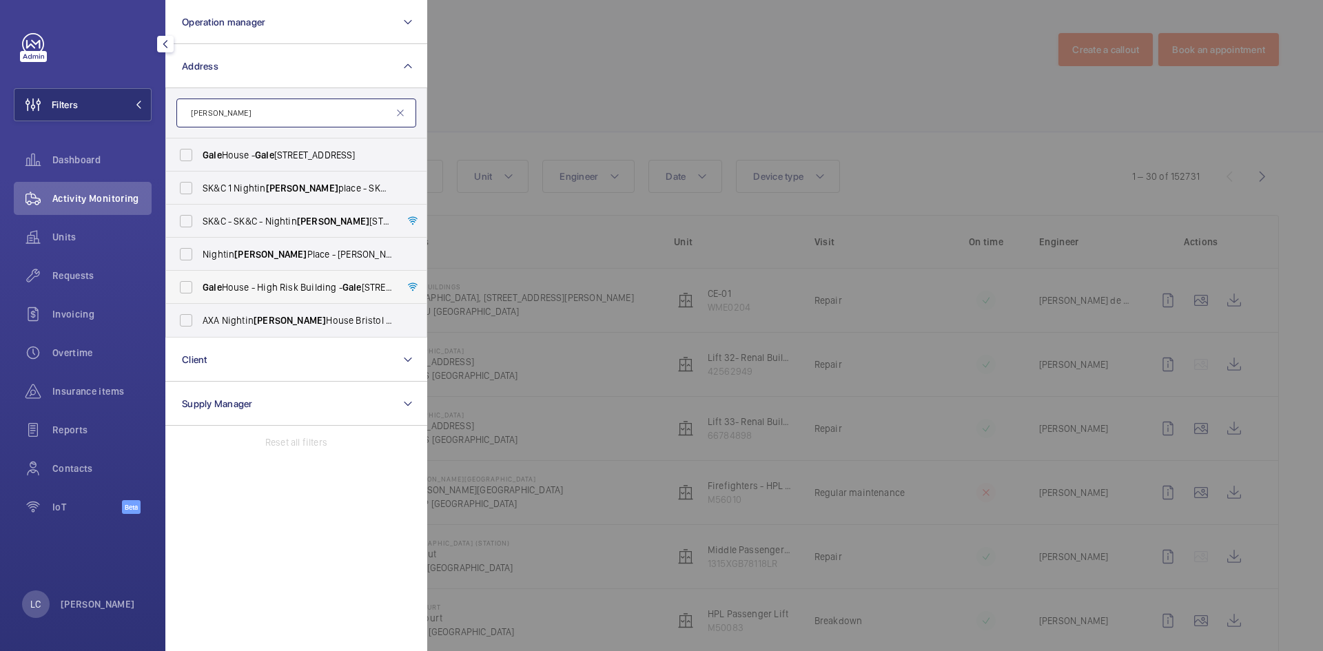
type input "gale"
click at [282, 292] on span "Gale House - High Risk Building - Gale House, LONDON SW2 1SW" at bounding box center [298, 288] width 190 height 14
click at [200, 292] on input "Gale House - High Risk Building - Gale House, LONDON SW2 1SW" at bounding box center [186, 288] width 28 height 28
checkbox input "true"
click at [611, 103] on div at bounding box center [1088, 325] width 1323 height 651
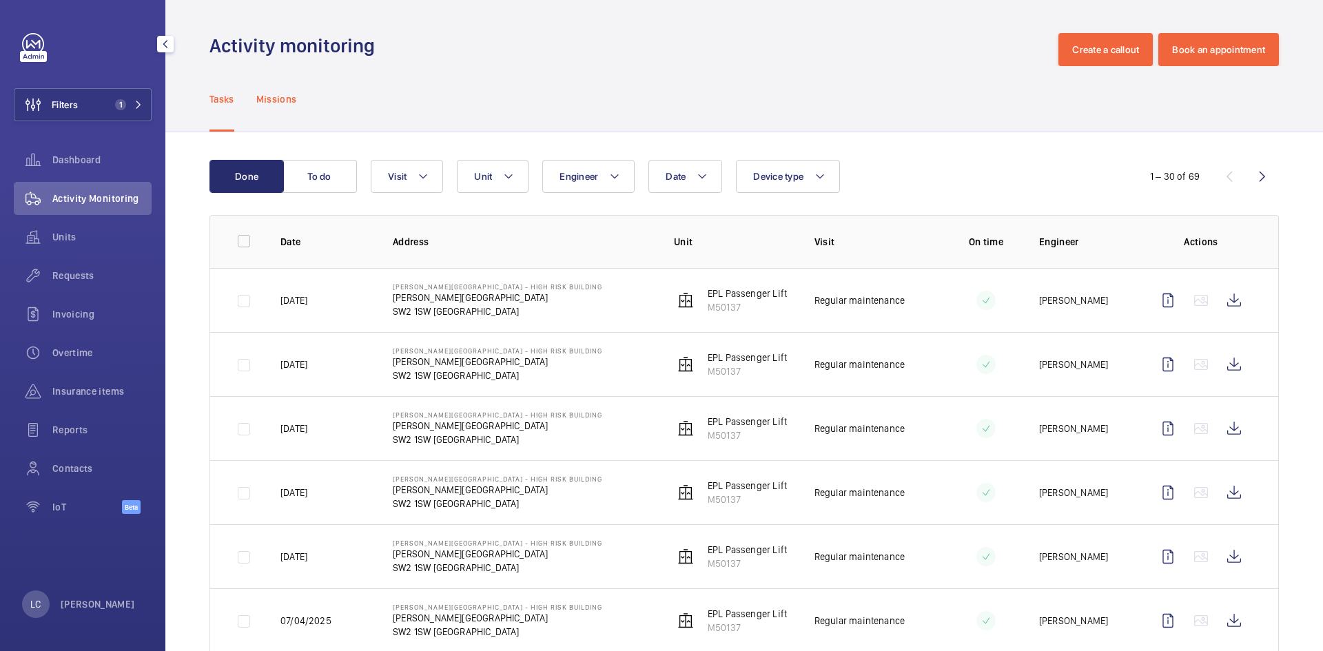
click at [294, 95] on p "Missions" at bounding box center [276, 99] width 41 height 14
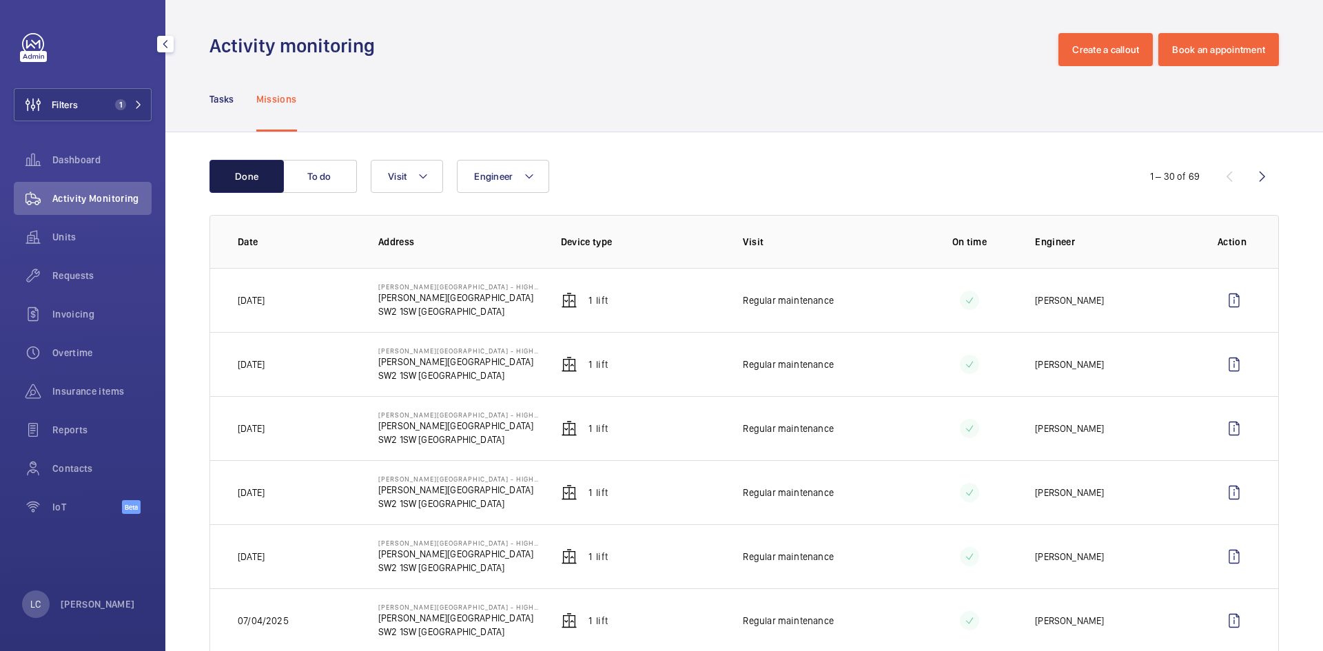
click at [248, 187] on button "Done" at bounding box center [247, 176] width 74 height 33
click at [314, 186] on button "To do" at bounding box center [320, 176] width 74 height 33
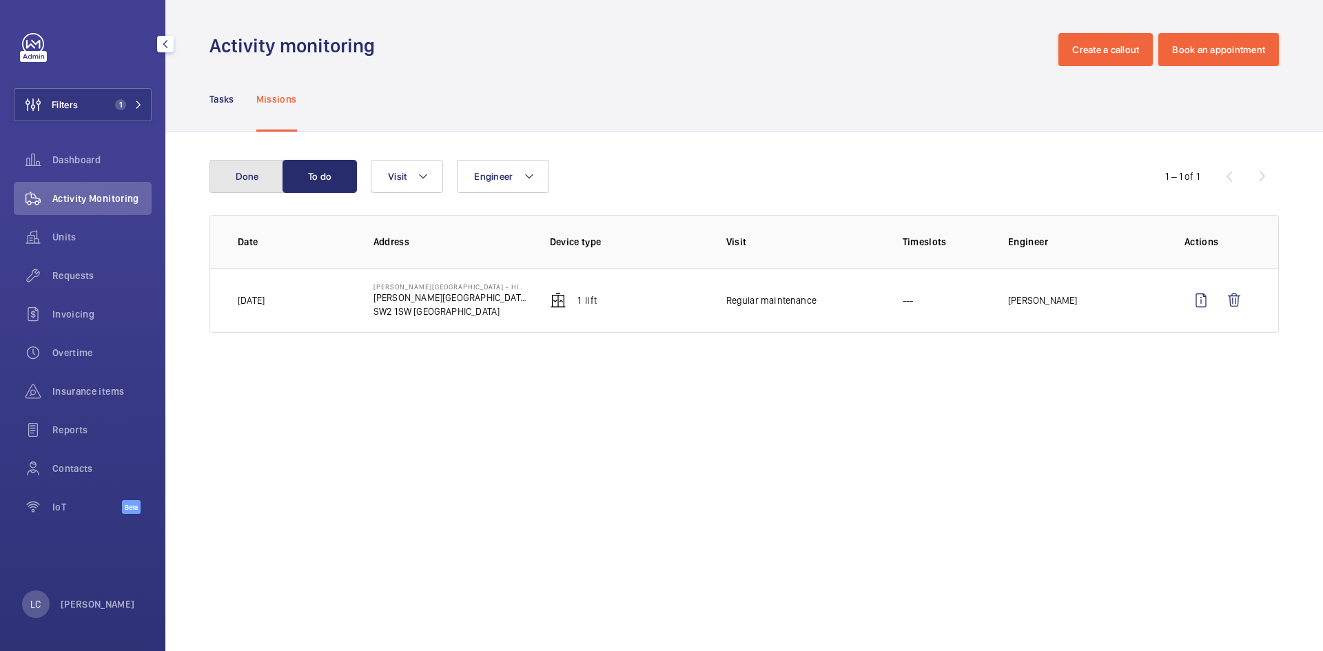
click at [258, 183] on button "Done" at bounding box center [247, 176] width 74 height 33
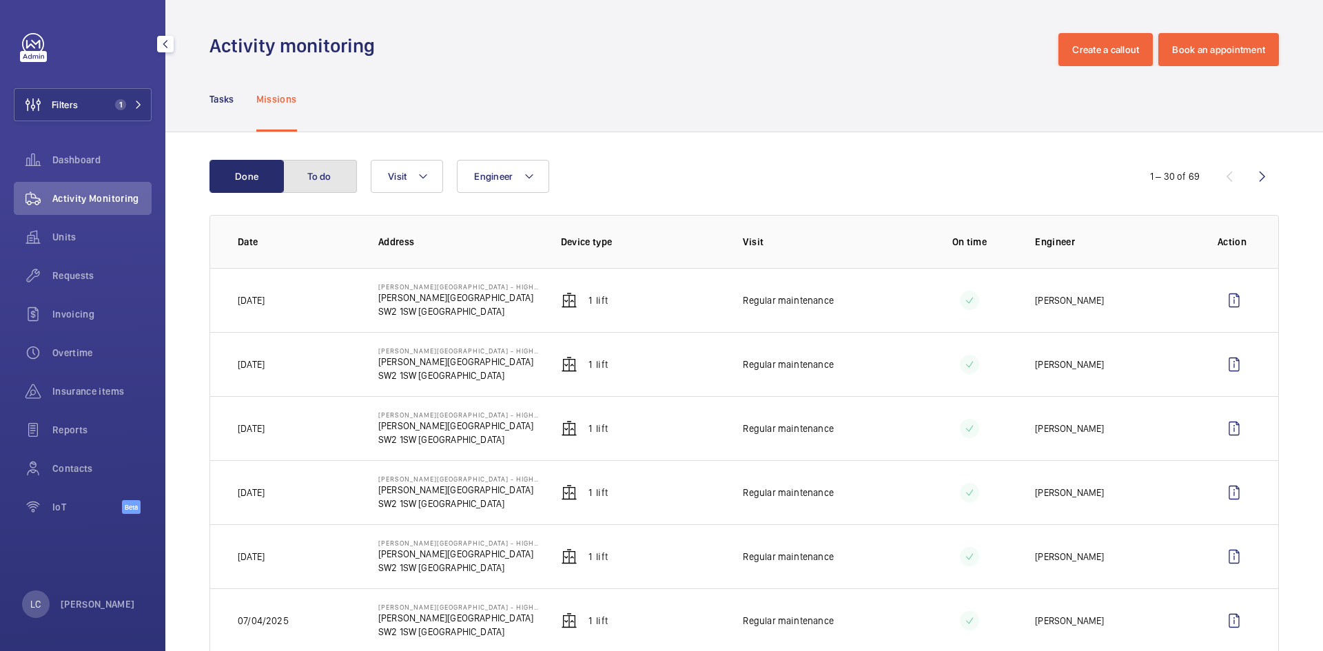
click at [316, 186] on button "To do" at bounding box center [320, 176] width 74 height 33
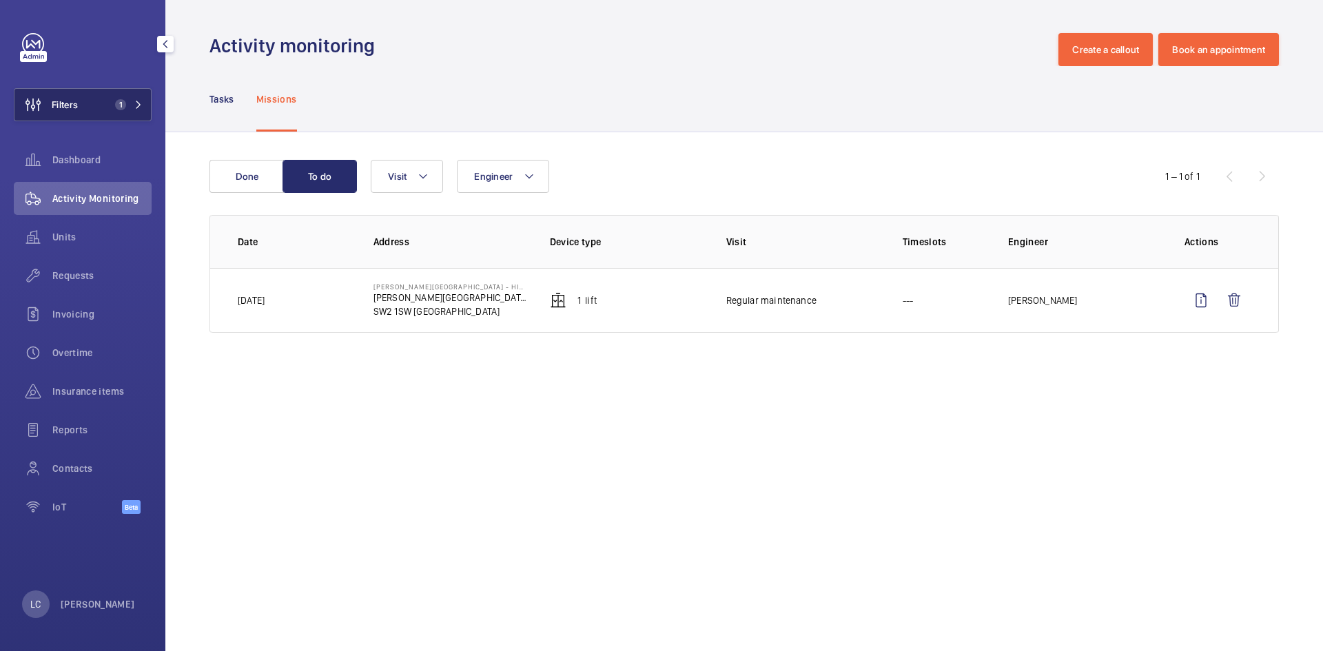
click at [112, 103] on span "1" at bounding box center [118, 104] width 17 height 11
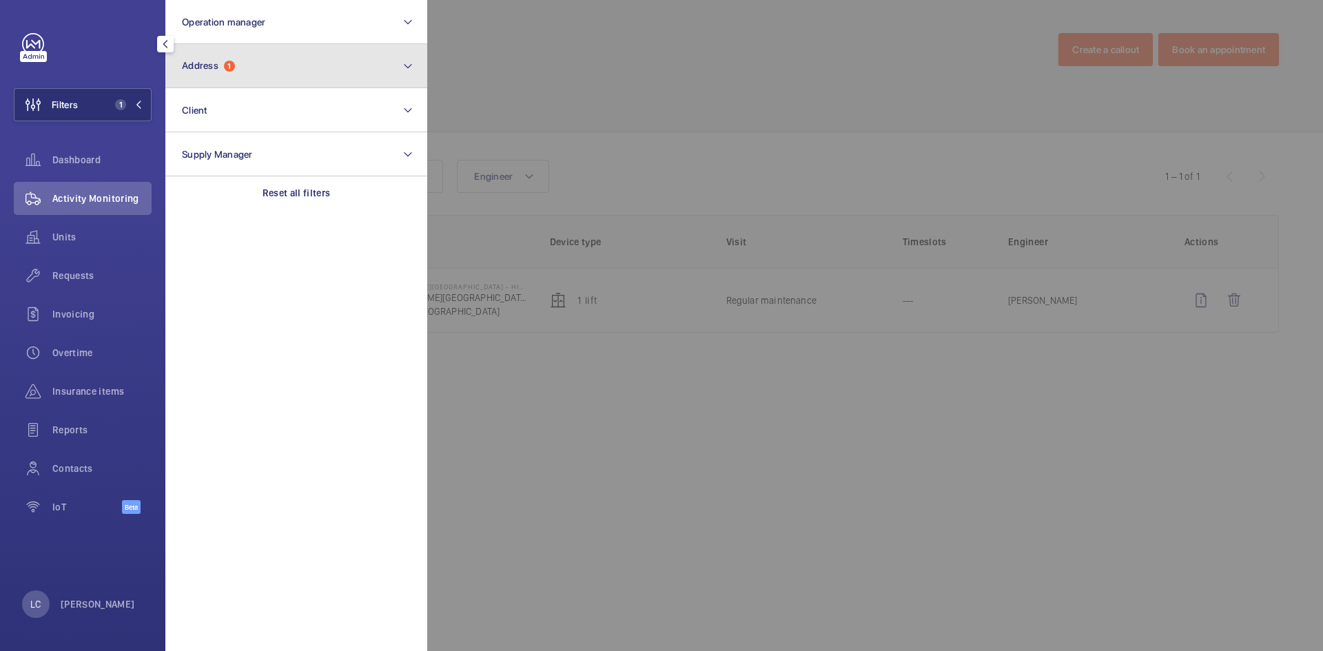
click at [198, 66] on span "Address" at bounding box center [200, 65] width 37 height 11
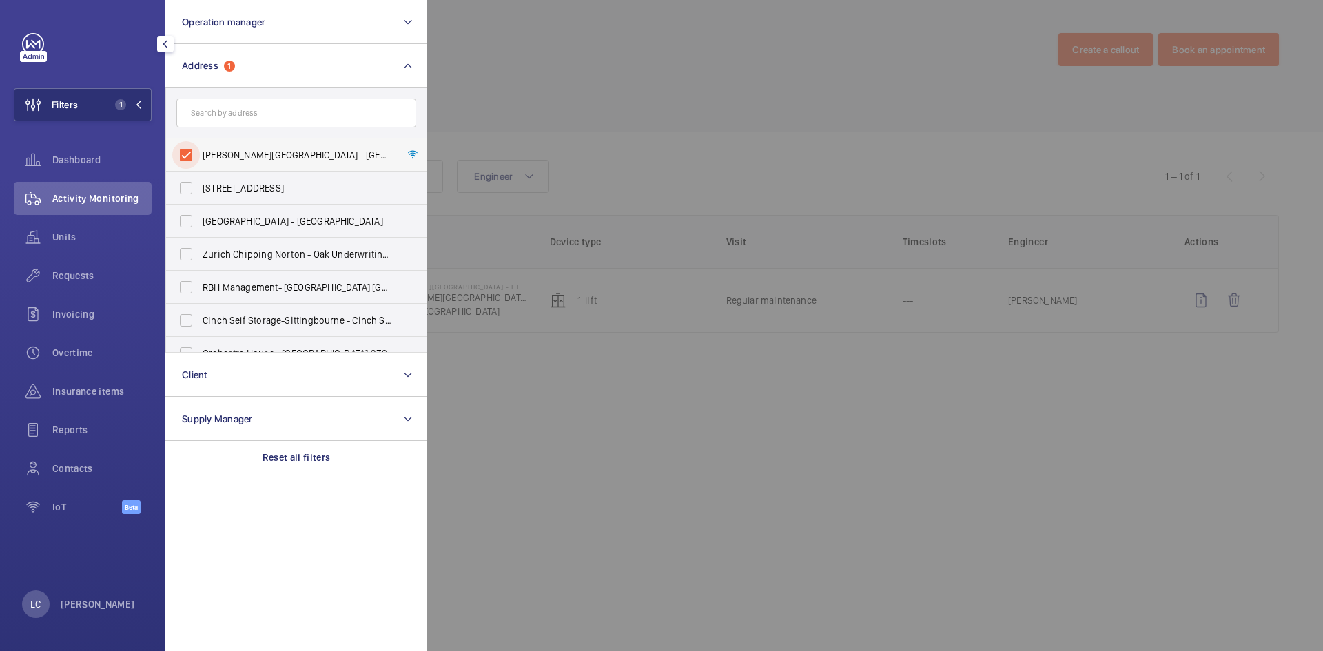
click at [187, 152] on input "[PERSON_NAME][GEOGRAPHIC_DATA] - [GEOGRAPHIC_DATA] - [PERSON_NAME][GEOGRAPHIC_D…" at bounding box center [186, 155] width 28 height 28
checkbox input "false"
click at [223, 113] on input "text" at bounding box center [296, 113] width 240 height 29
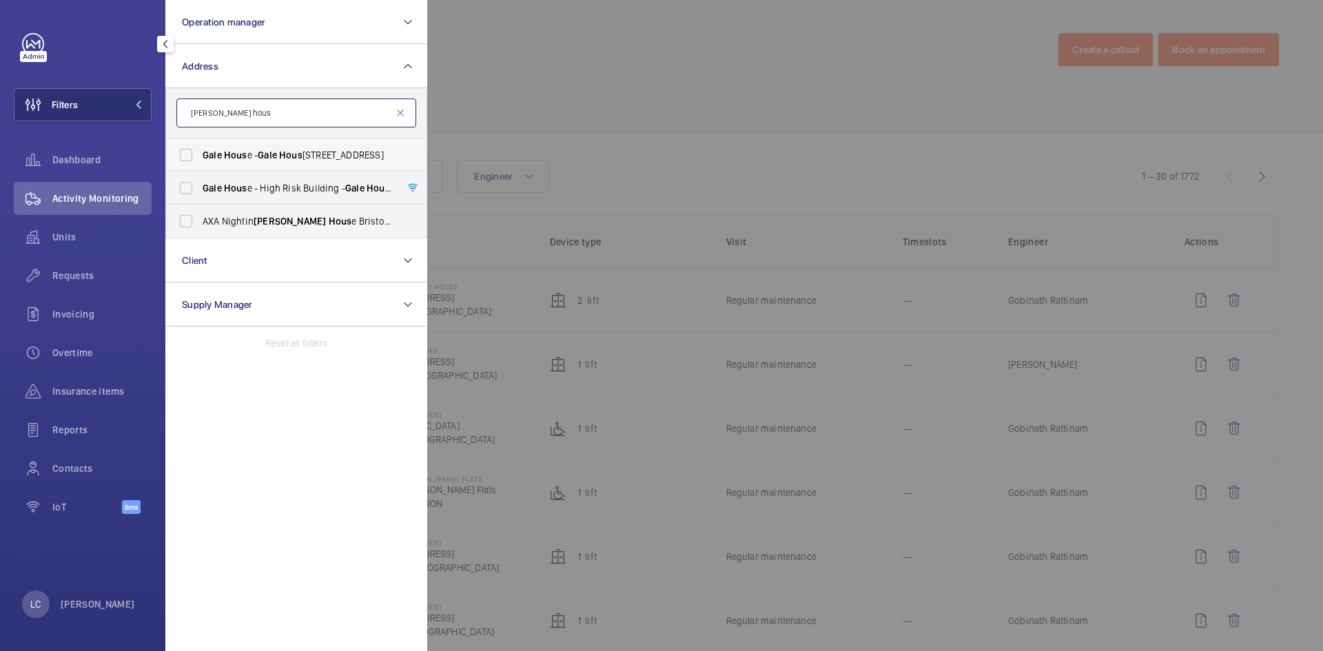
type input "gale hous"
click at [281, 165] on label "Gale Hous e - Gale Hous e, LONDON SE3 9LX" at bounding box center [286, 155] width 240 height 33
click at [200, 165] on input "Gale Hous e - Gale Hous e, LONDON SE3 9LX" at bounding box center [186, 155] width 28 height 28
checkbox input "true"
click at [560, 110] on div at bounding box center [1088, 325] width 1323 height 651
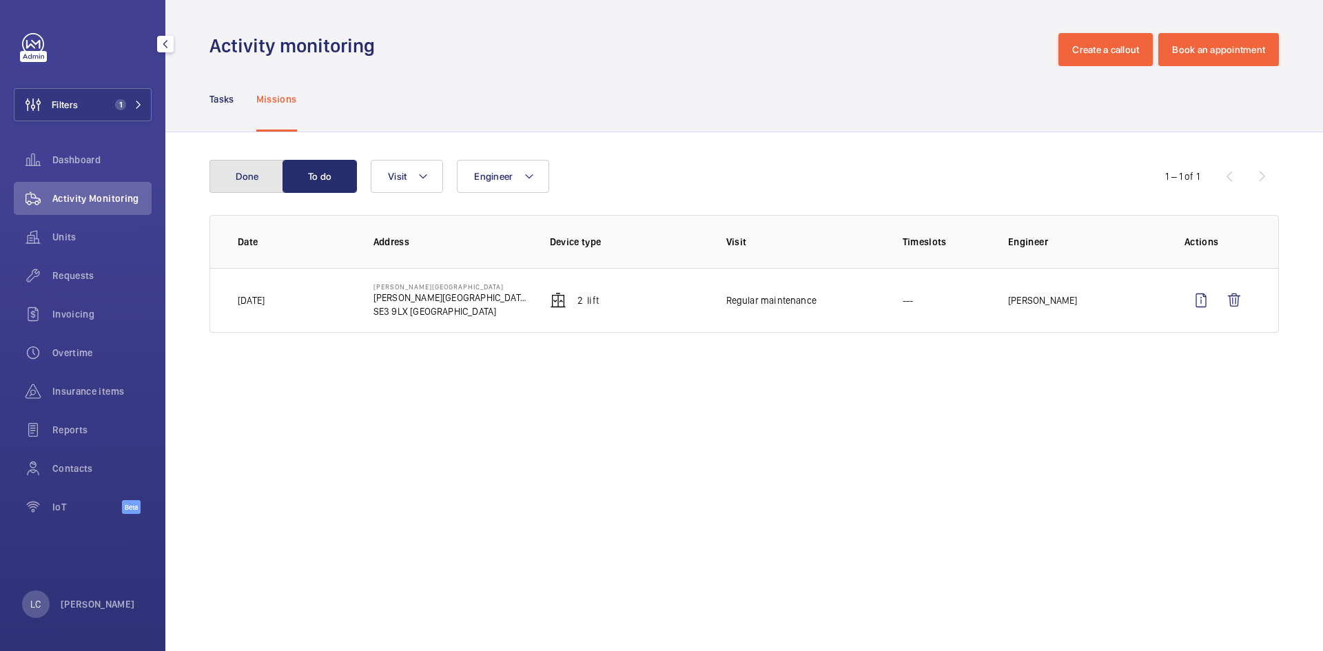
click at [252, 185] on button "Done" at bounding box center [247, 176] width 74 height 33
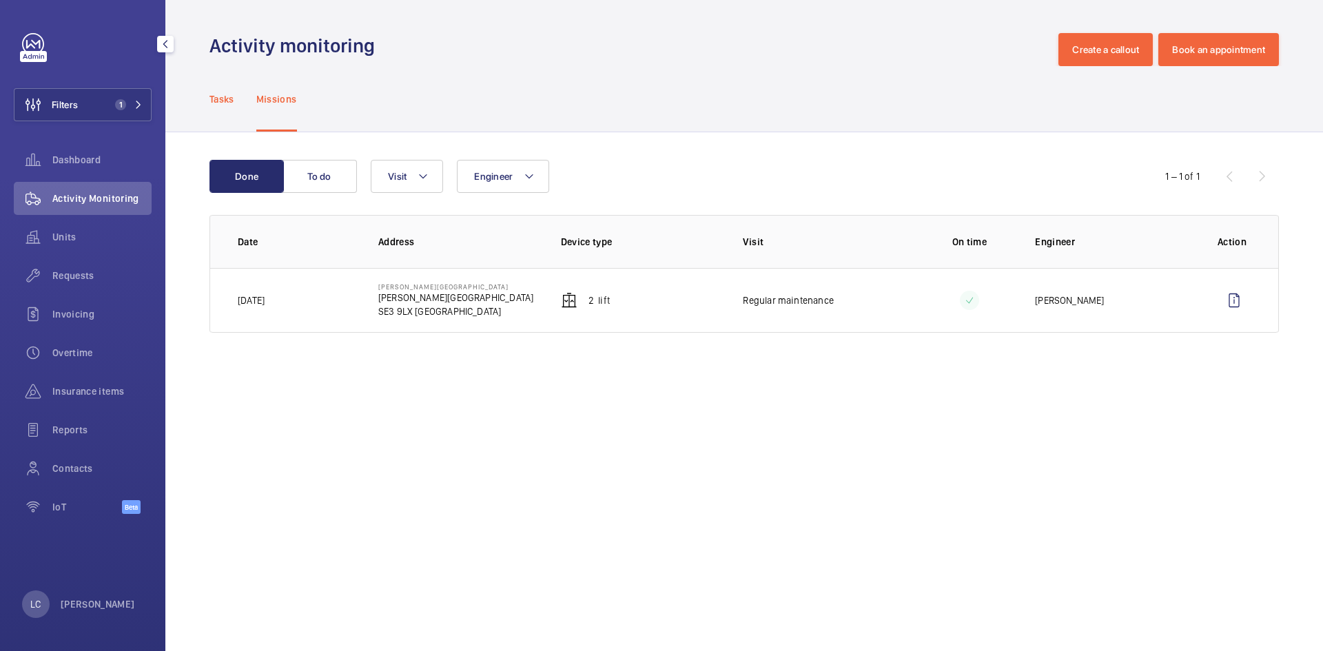
click at [218, 104] on p "Tasks" at bounding box center [222, 99] width 25 height 14
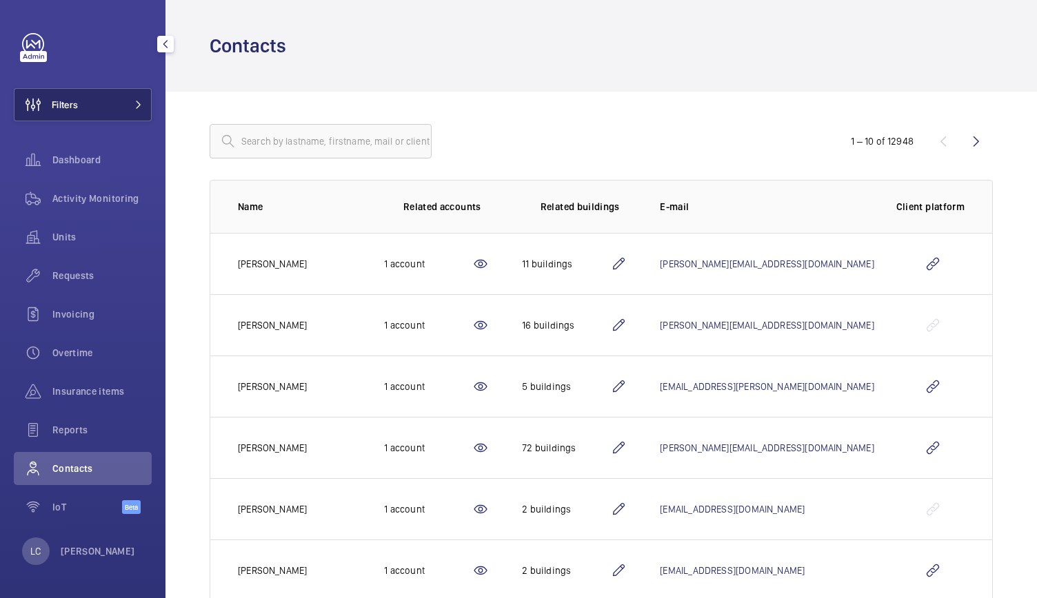
click at [105, 100] on button "Filters" at bounding box center [83, 104] width 138 height 33
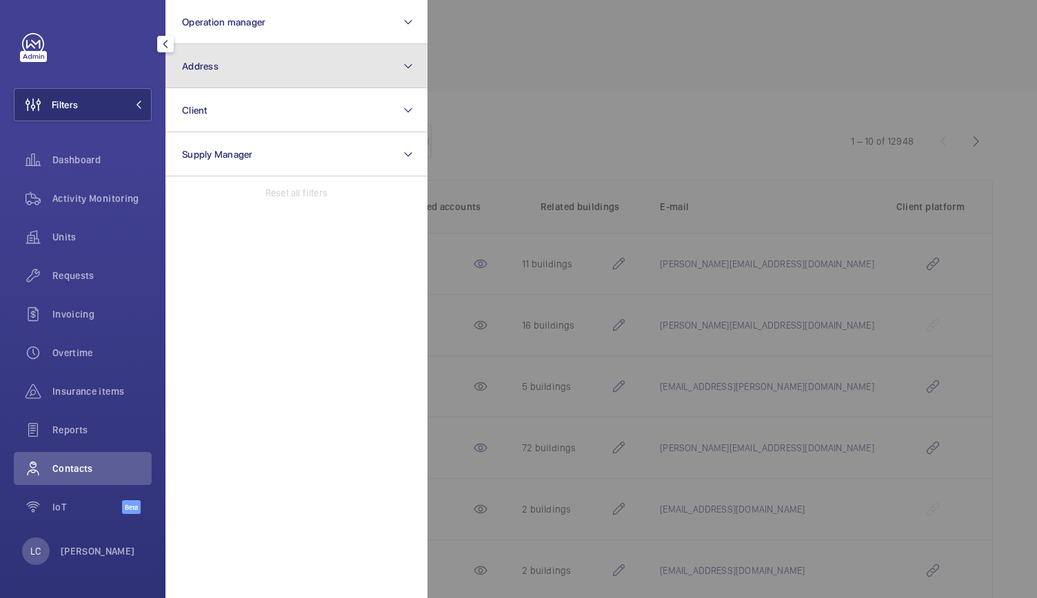
click at [185, 61] on span "Address" at bounding box center [200, 66] width 37 height 11
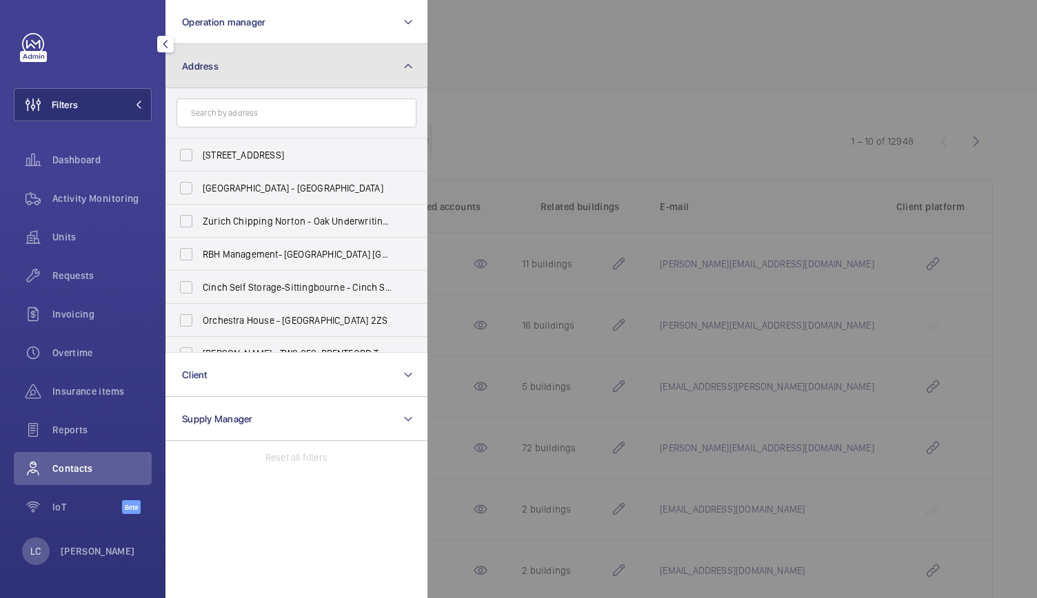
click at [194, 66] on span "Address" at bounding box center [200, 66] width 37 height 11
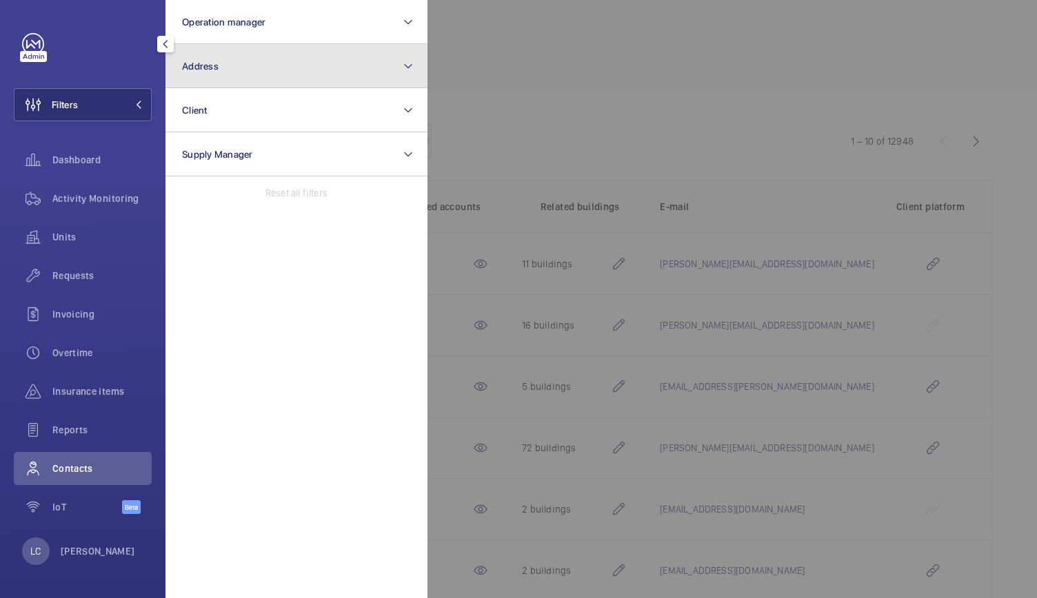
click at [205, 72] on button "Address" at bounding box center [296, 66] width 262 height 44
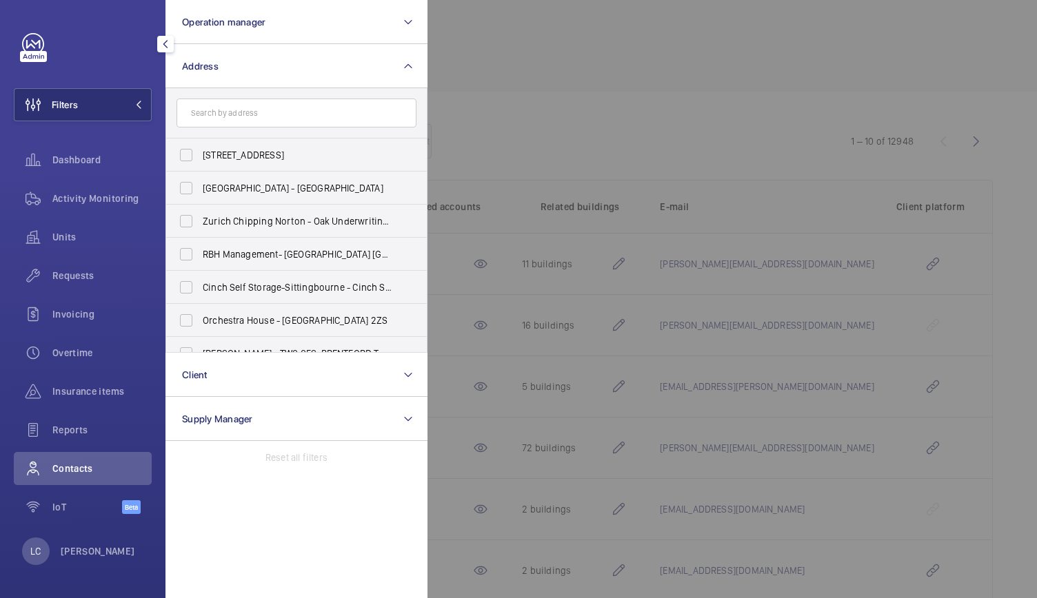
click at [208, 116] on input "text" at bounding box center [296, 113] width 240 height 29
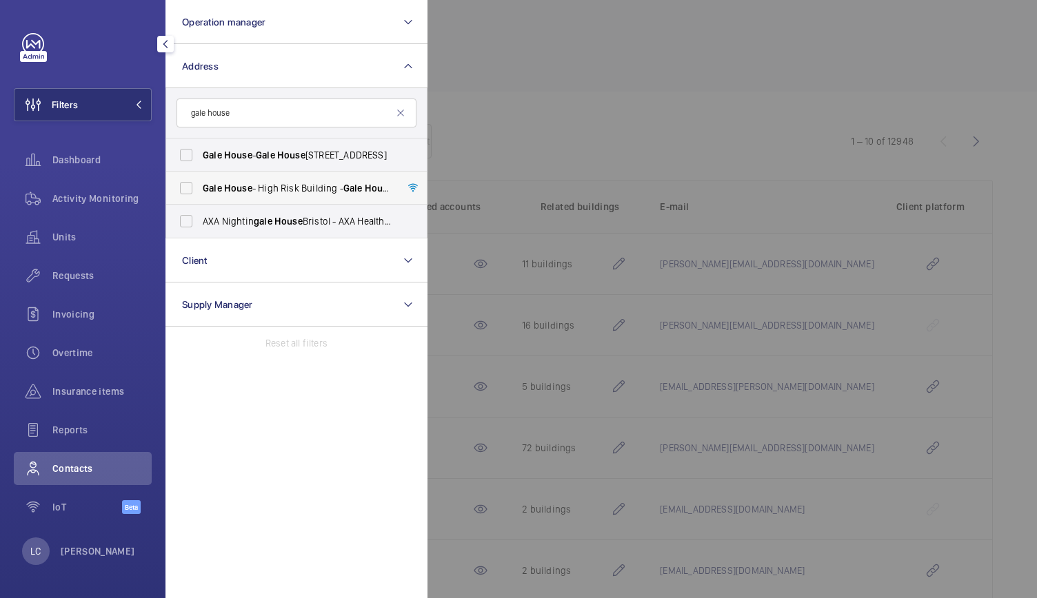
type input "gale house"
click at [287, 188] on span "[PERSON_NAME][GEOGRAPHIC_DATA] - [GEOGRAPHIC_DATA] - [PERSON_NAME][GEOGRAPHIC_D…" at bounding box center [298, 188] width 190 height 14
click at [190, 187] on input "[PERSON_NAME][GEOGRAPHIC_DATA] - [GEOGRAPHIC_DATA] - [PERSON_NAME][GEOGRAPHIC_D…" at bounding box center [186, 188] width 28 height 28
checkbox input "true"
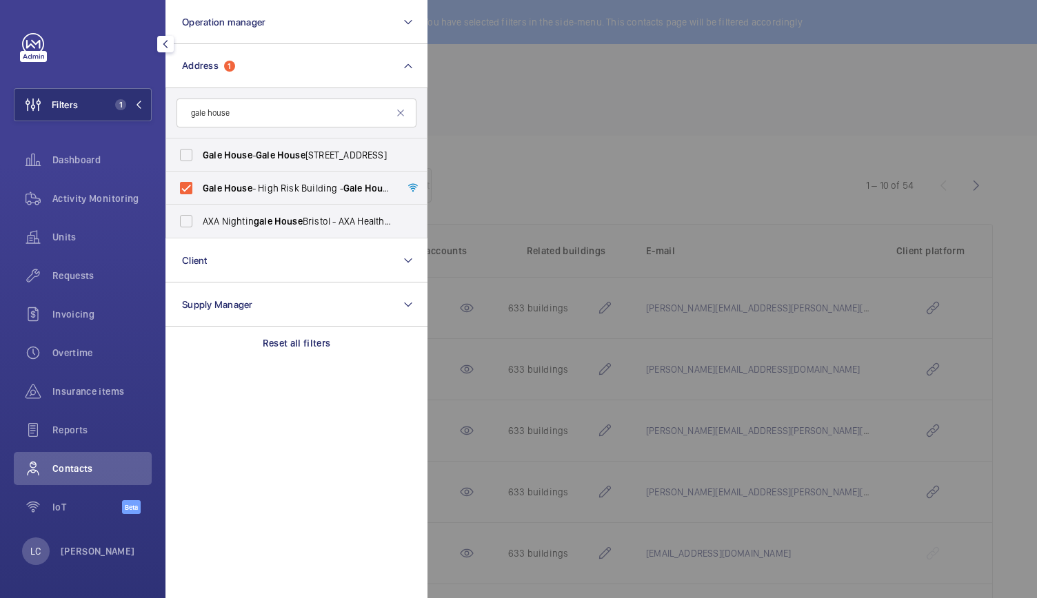
click at [567, 143] on div at bounding box center [945, 299] width 1037 height 598
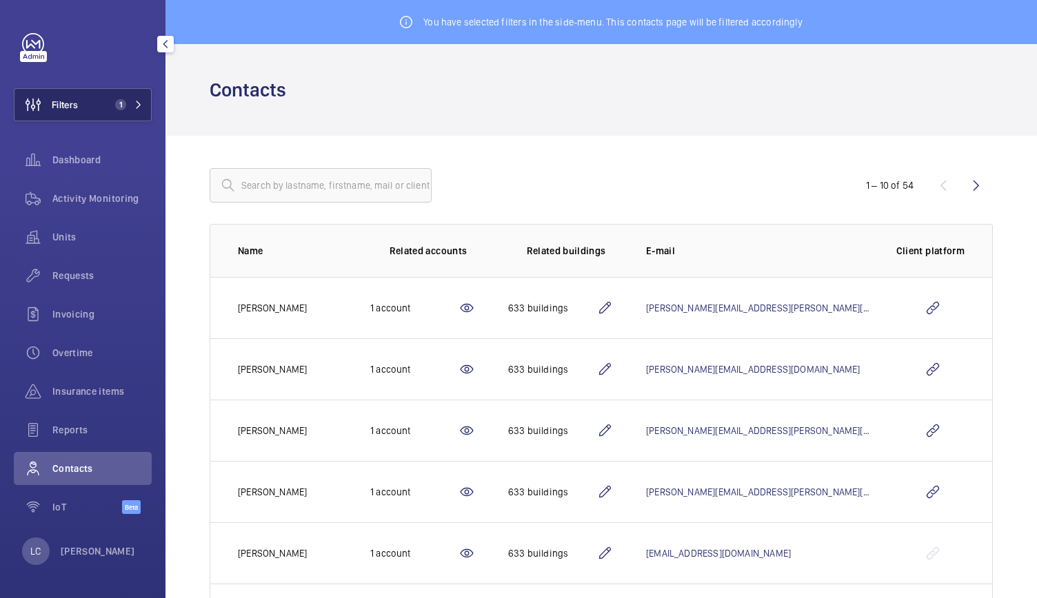
click at [103, 107] on button "Filters 1" at bounding box center [83, 104] width 138 height 33
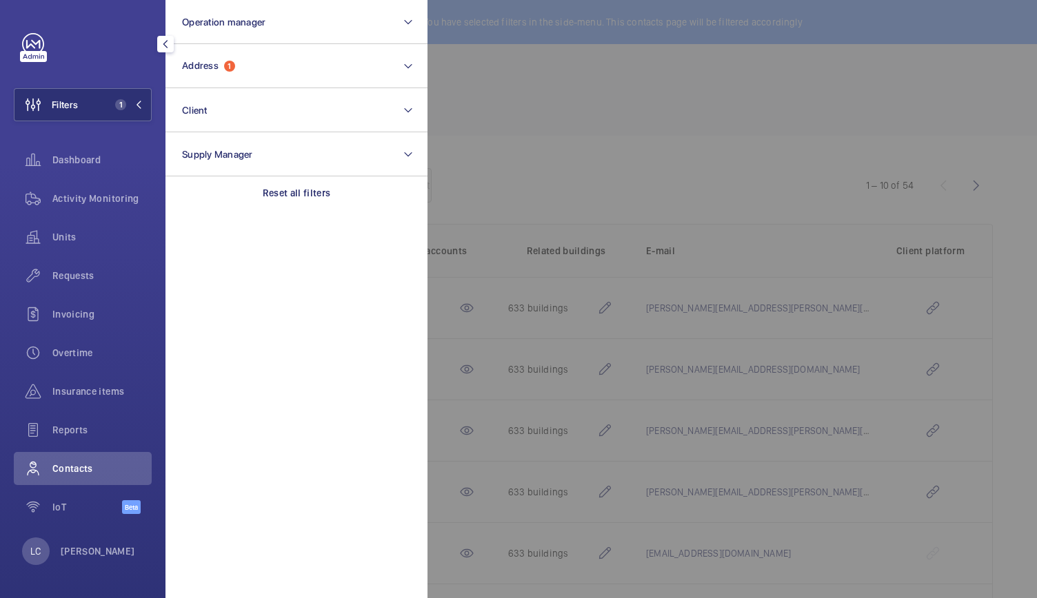
click at [510, 97] on div at bounding box center [945, 299] width 1037 height 598
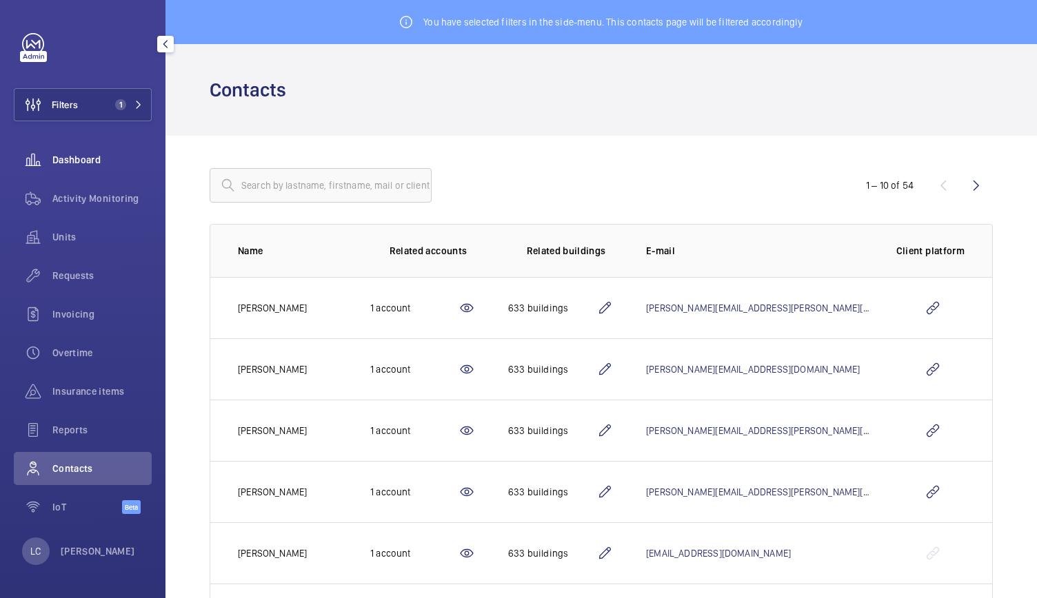
drag, startPoint x: 109, startPoint y: 154, endPoint x: 106, endPoint y: 166, distance: 12.7
click at [109, 154] on span "Dashboard" at bounding box center [101, 160] width 99 height 14
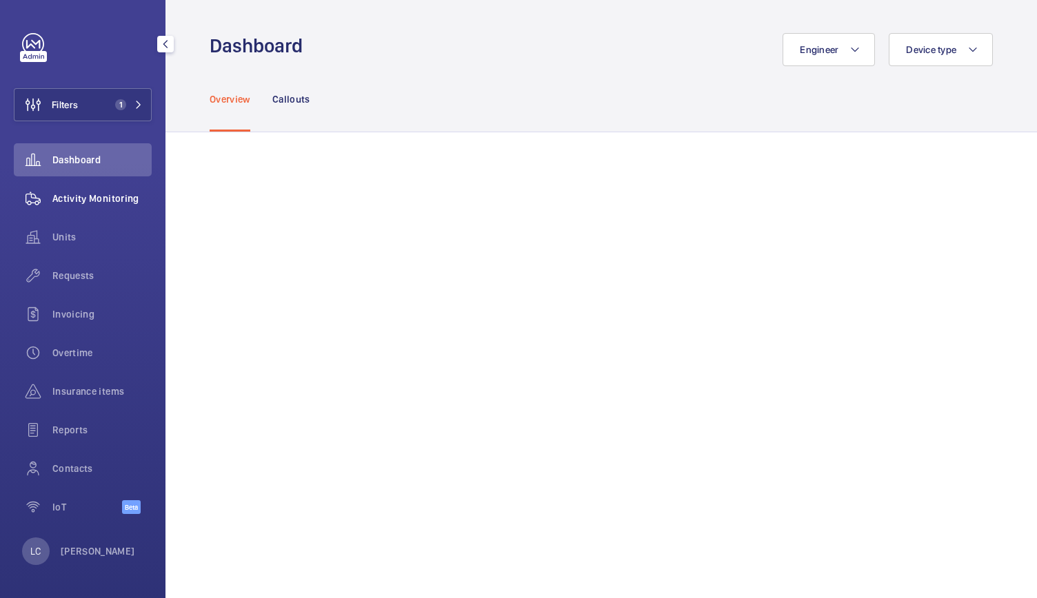
click at [93, 205] on span "Activity Monitoring" at bounding box center [101, 199] width 99 height 14
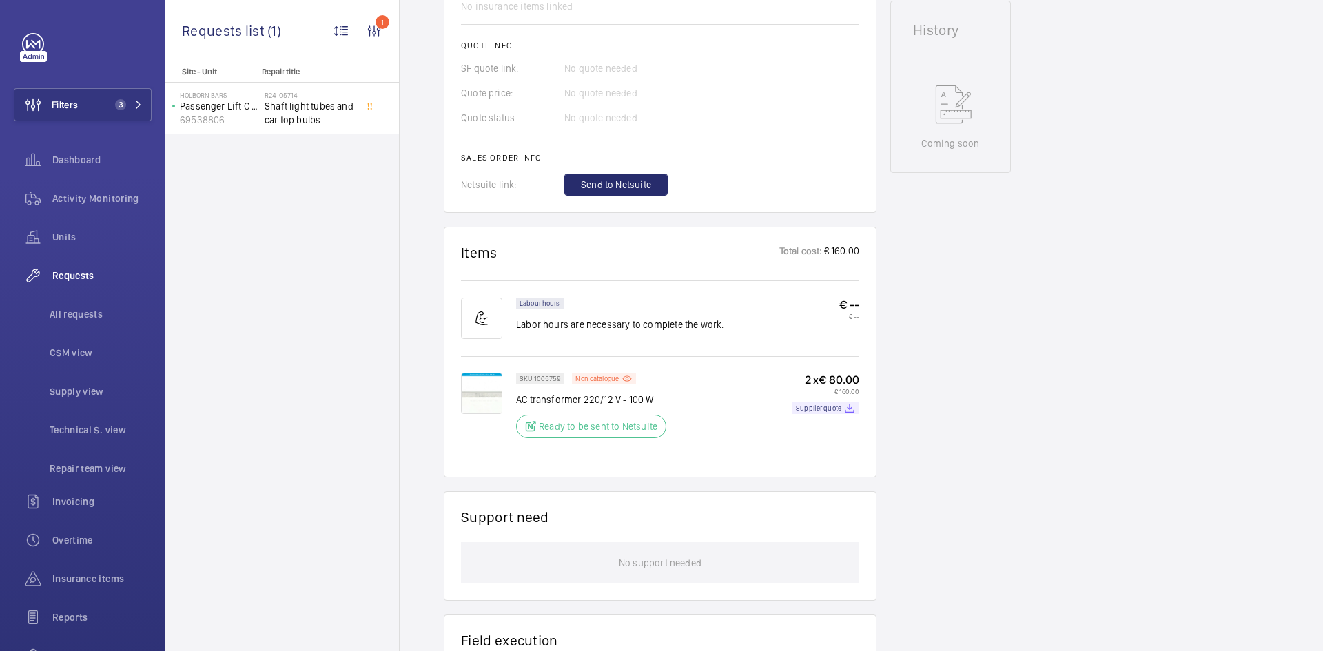
scroll to position [482, 0]
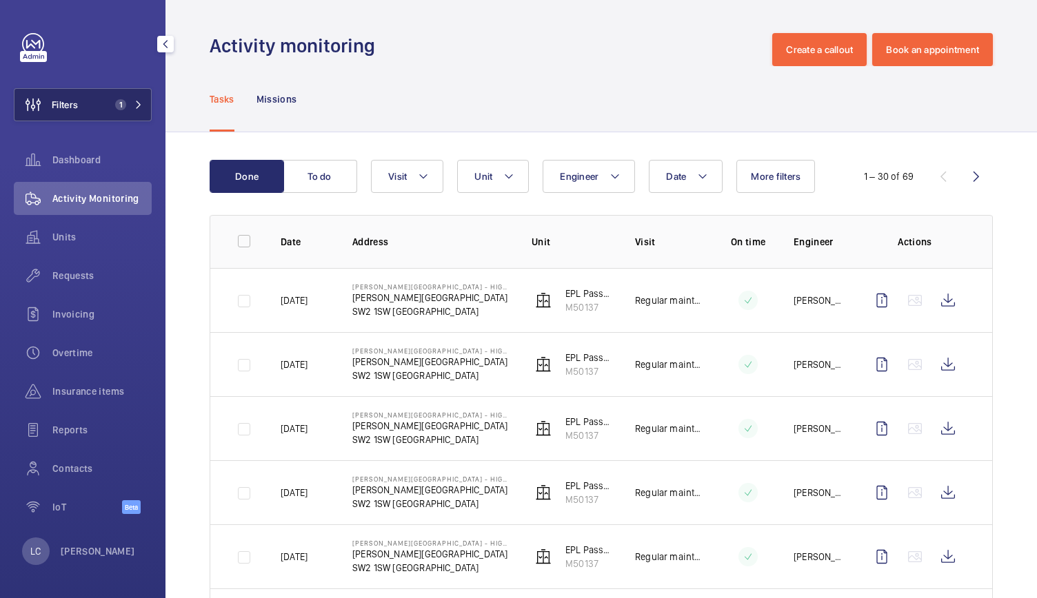
click at [90, 119] on button "Filters 1" at bounding box center [83, 104] width 138 height 33
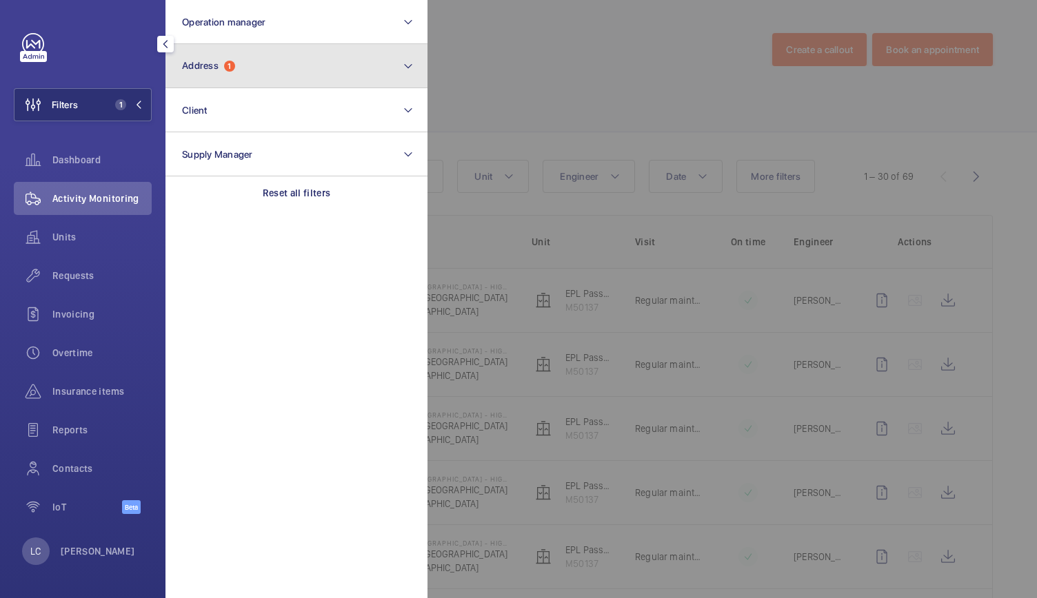
click at [258, 69] on button "Address 1" at bounding box center [296, 66] width 262 height 44
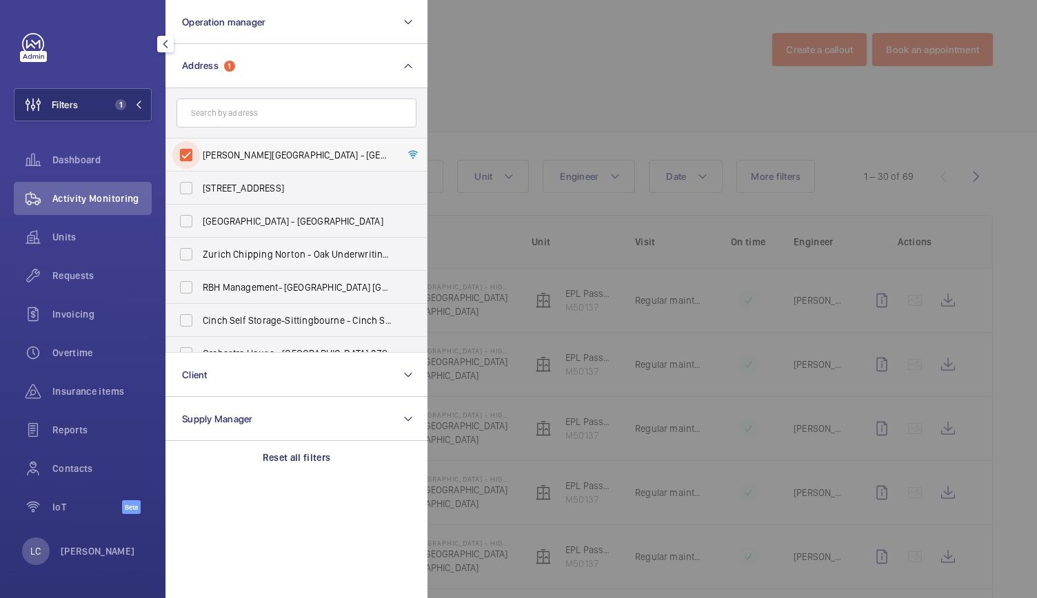
click at [188, 153] on input "[PERSON_NAME][GEOGRAPHIC_DATA] - [GEOGRAPHIC_DATA] - [PERSON_NAME][GEOGRAPHIC_D…" at bounding box center [186, 155] width 28 height 28
checkbox input "false"
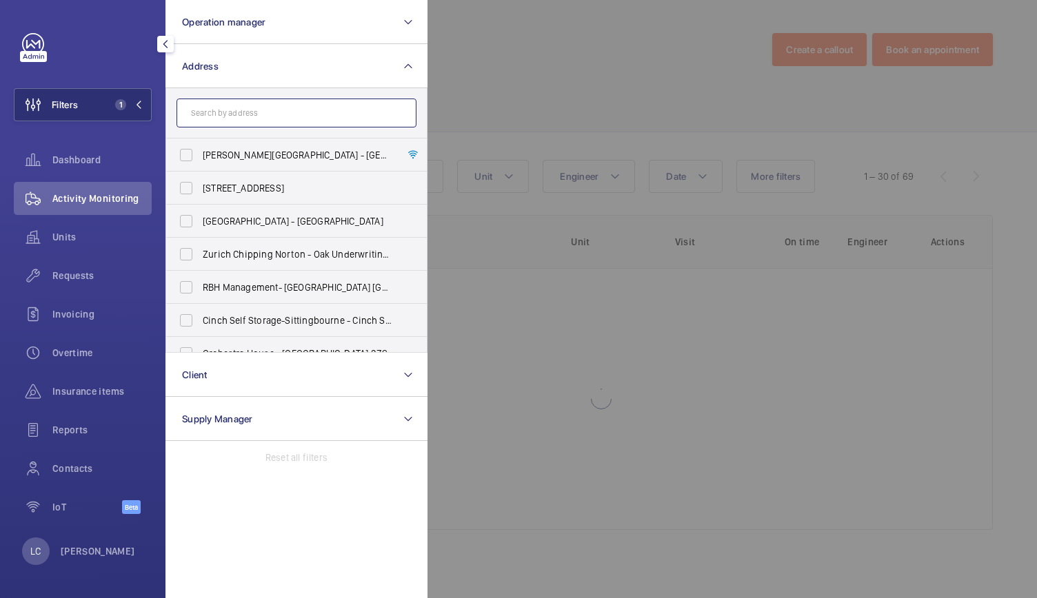
click at [214, 124] on input "text" at bounding box center [296, 113] width 240 height 29
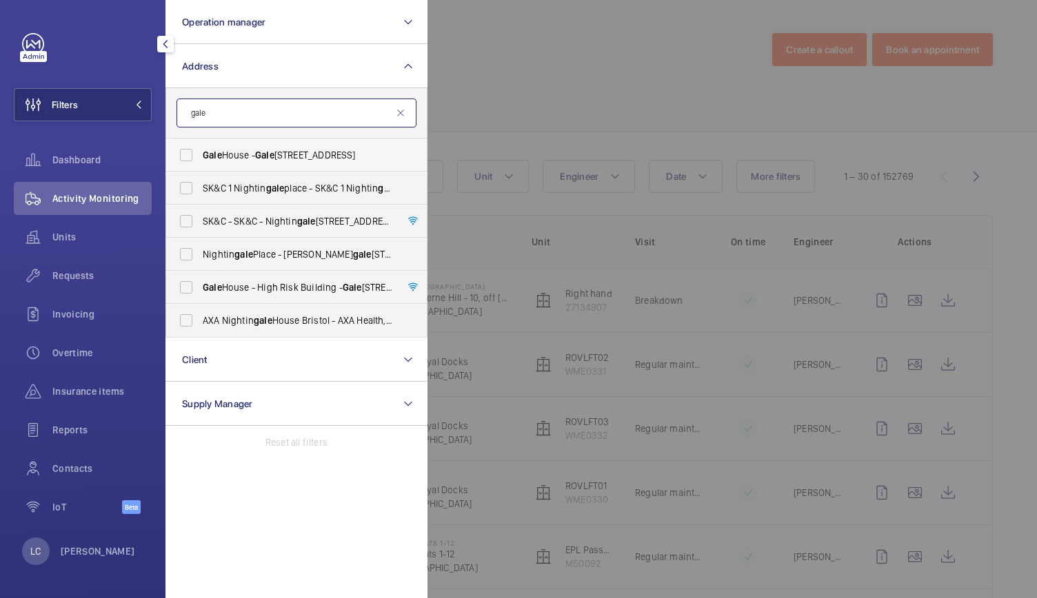
type input "gale"
click at [223, 154] on span "[PERSON_NAME][GEOGRAPHIC_DATA][PERSON_NAME]" at bounding box center [298, 155] width 190 height 14
click at [200, 154] on input "[PERSON_NAME][GEOGRAPHIC_DATA][PERSON_NAME]" at bounding box center [186, 155] width 28 height 28
checkbox input "true"
click at [607, 129] on div at bounding box center [945, 299] width 1037 height 598
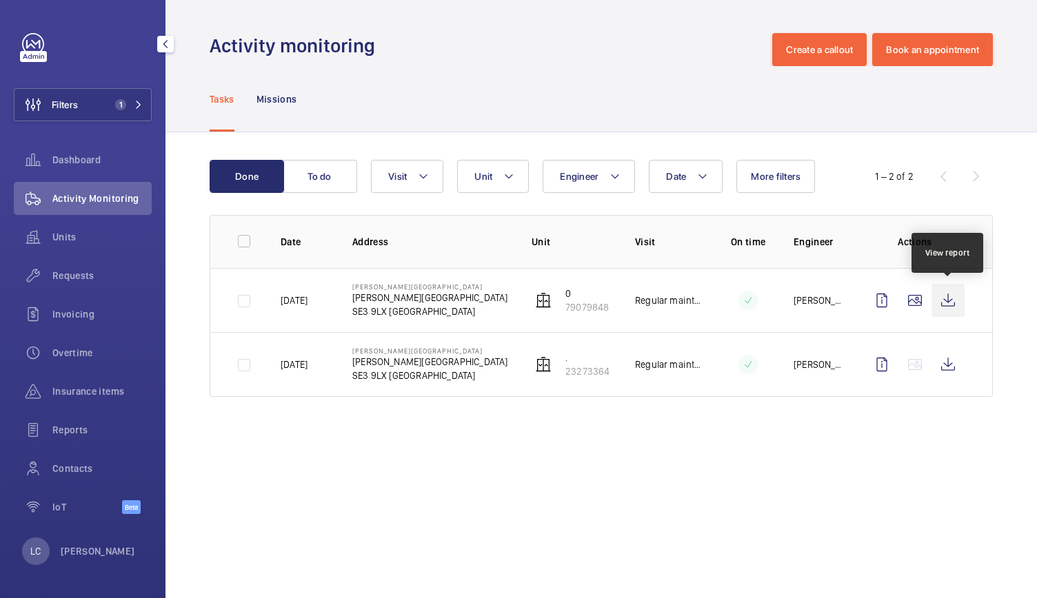
click at [950, 298] on wm-front-icon-button at bounding box center [947, 300] width 33 height 33
